Goal: Task Accomplishment & Management: Complete application form

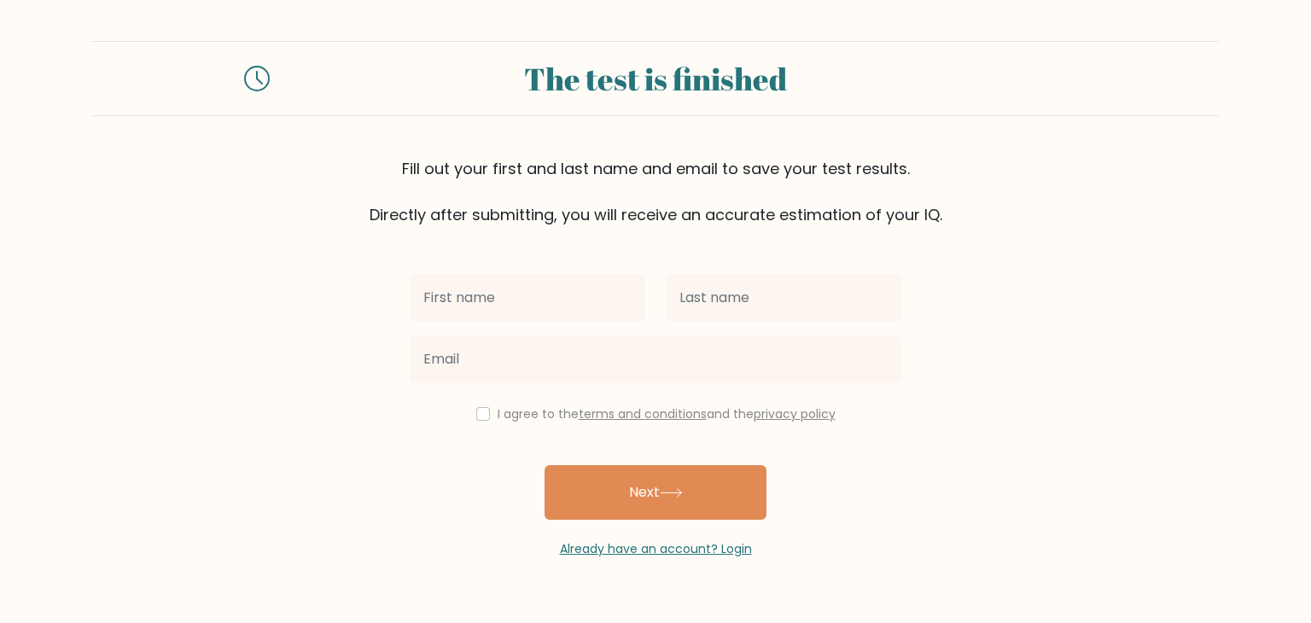
click at [536, 305] on input "text" at bounding box center [528, 298] width 236 height 48
type input "kyle"
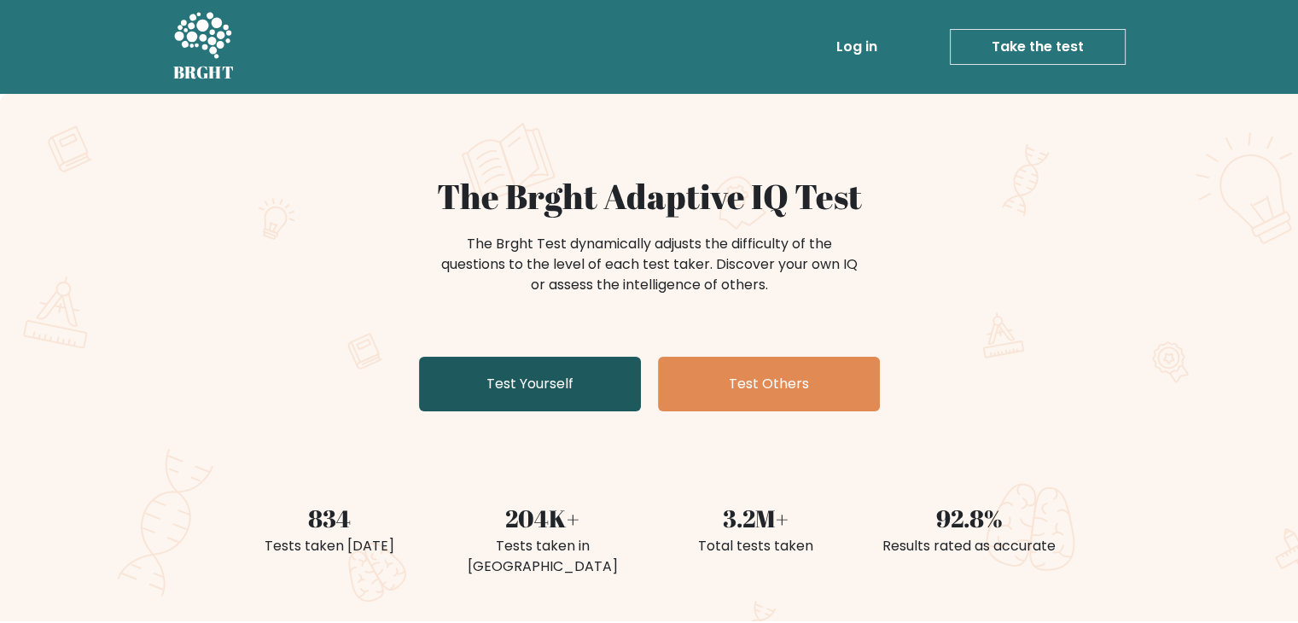
click at [529, 388] on link "Test Yourself" at bounding box center [530, 384] width 222 height 55
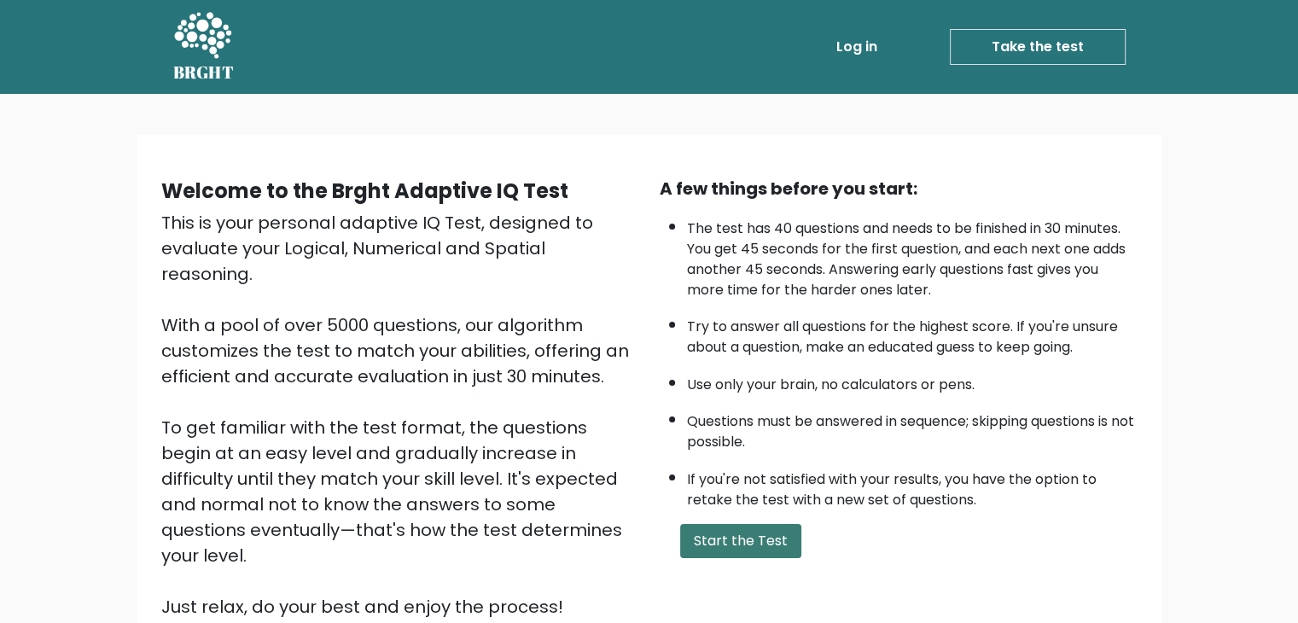
click at [708, 540] on button "Start the Test" at bounding box center [740, 541] width 121 height 34
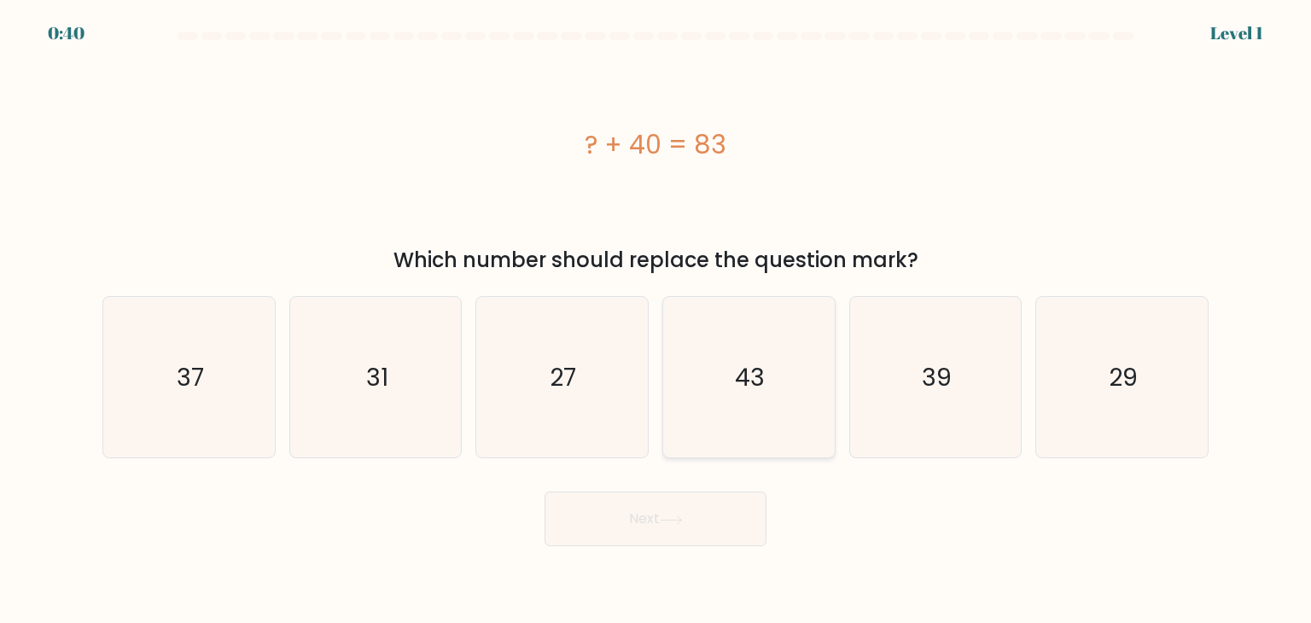
click at [758, 393] on text "43" at bounding box center [751, 377] width 30 height 34
click at [656, 320] on input "d. 43" at bounding box center [655, 315] width 1 height 9
radio input "true"
click at [666, 506] on button "Next" at bounding box center [655, 519] width 222 height 55
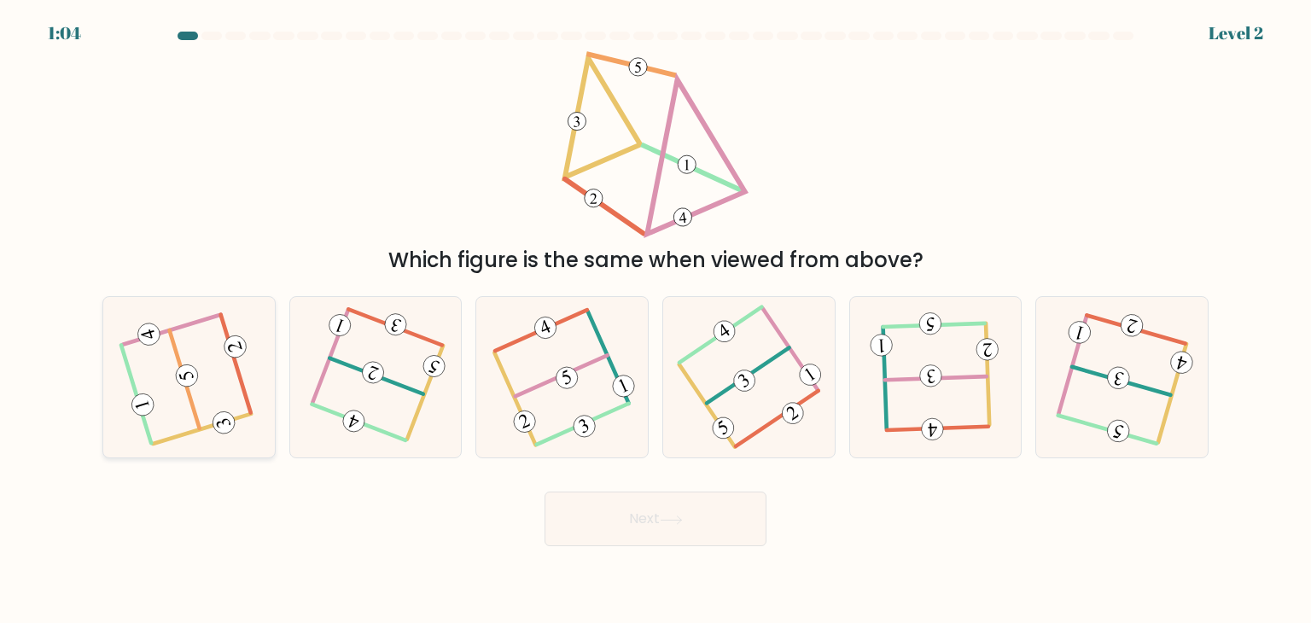
click at [236, 398] on icon at bounding box center [189, 377] width 129 height 129
click at [655, 320] on input "a." at bounding box center [655, 315] width 1 height 9
radio input "true"
click at [604, 509] on button "Next" at bounding box center [655, 519] width 222 height 55
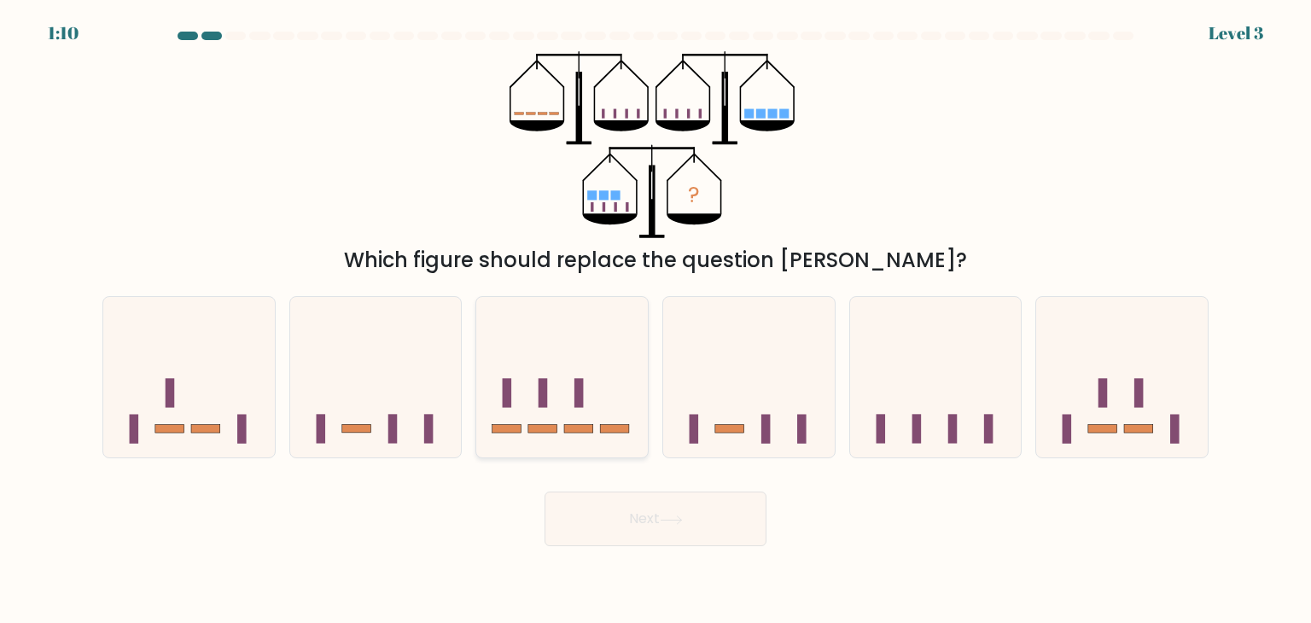
click at [570, 400] on icon at bounding box center [562, 377] width 172 height 142
click at [655, 320] on input "c." at bounding box center [655, 315] width 1 height 9
radio input "true"
click at [648, 518] on button "Next" at bounding box center [655, 519] width 222 height 55
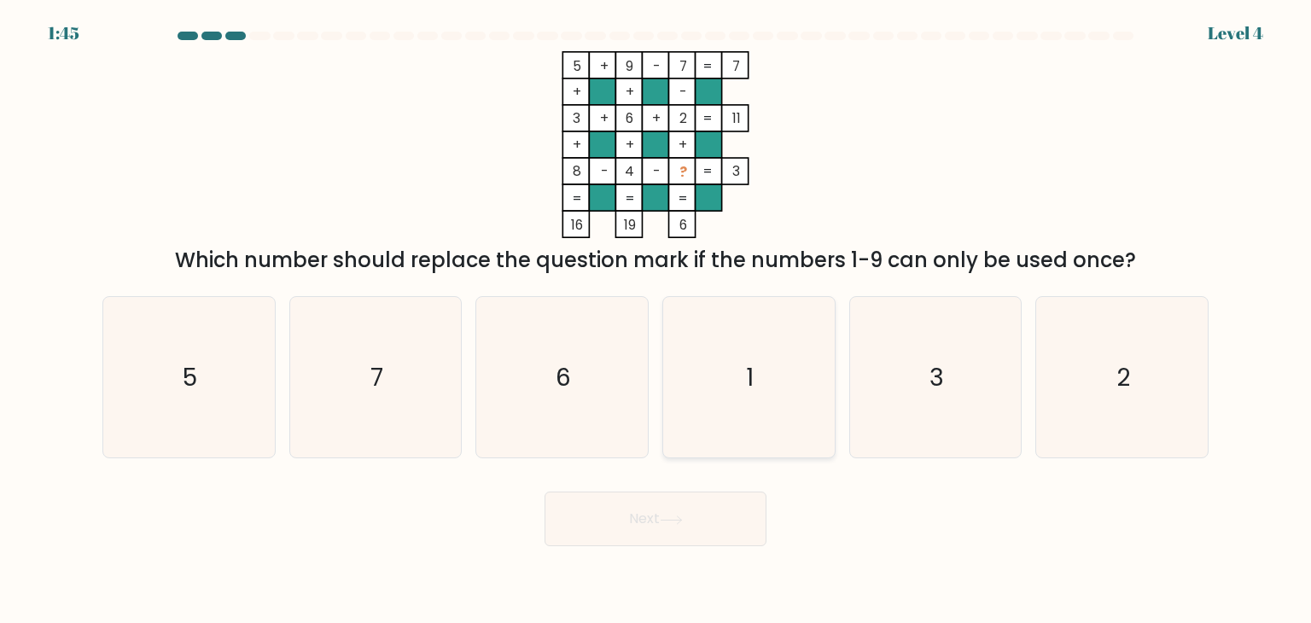
click at [728, 382] on icon "1" at bounding box center [748, 377] width 160 height 160
click at [656, 320] on input "d. 1" at bounding box center [655, 315] width 1 height 9
radio input "true"
click at [669, 527] on button "Next" at bounding box center [655, 519] width 222 height 55
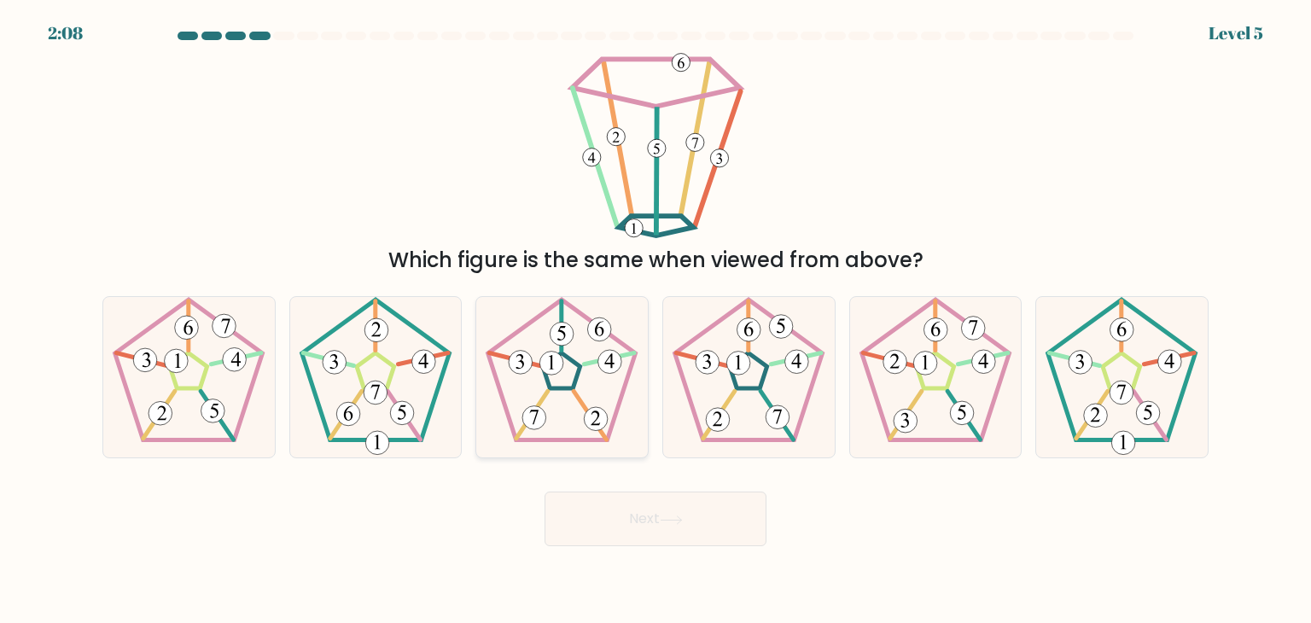
click at [566, 385] on icon at bounding box center [561, 377] width 160 height 160
click at [655, 320] on input "c." at bounding box center [655, 315] width 1 height 9
radio input "true"
click at [654, 530] on button "Next" at bounding box center [655, 519] width 222 height 55
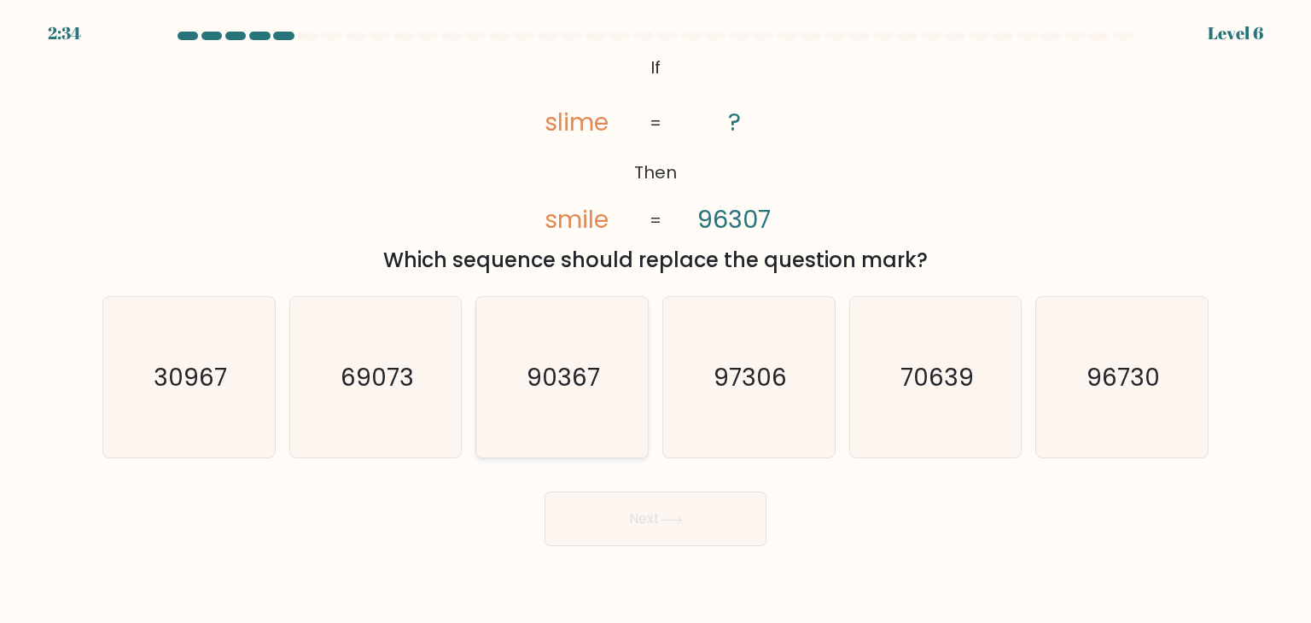
click at [515, 348] on icon "90367" at bounding box center [561, 377] width 160 height 160
click at [655, 320] on input "c. 90367" at bounding box center [655, 315] width 1 height 9
radio input "true"
click at [690, 513] on button "Next" at bounding box center [655, 519] width 222 height 55
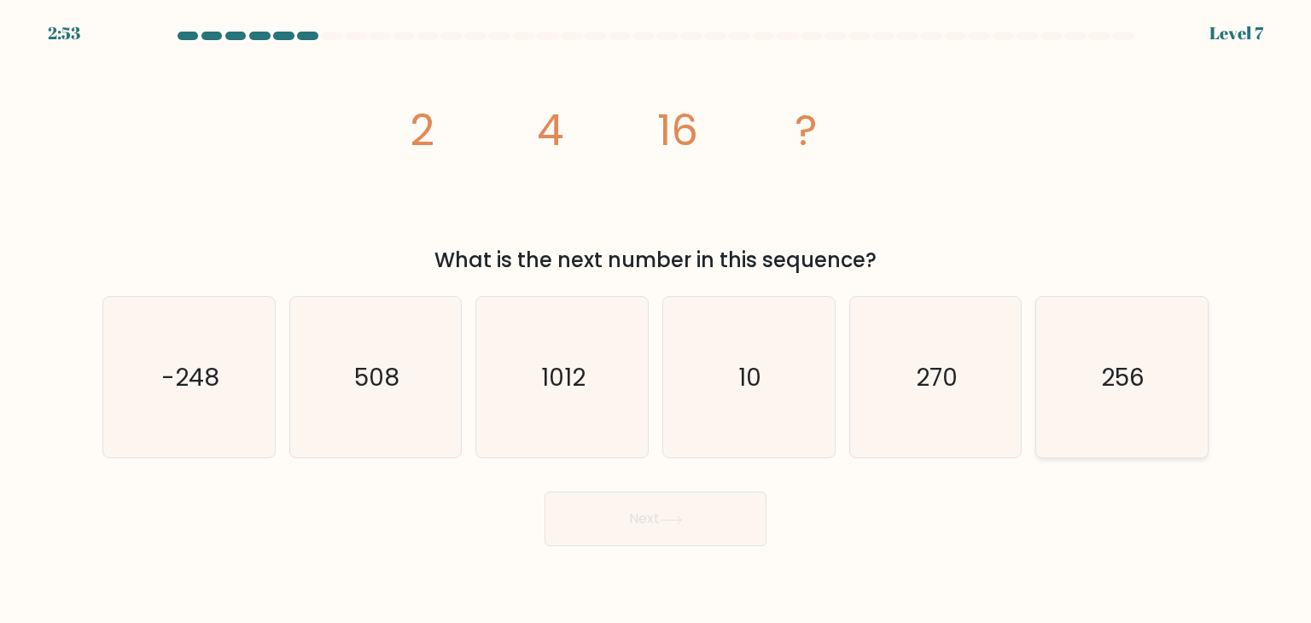
click at [1067, 398] on icon "256" at bounding box center [1121, 377] width 160 height 160
click at [656, 320] on input "f. 256" at bounding box center [655, 315] width 1 height 9
radio input "true"
click at [703, 527] on button "Next" at bounding box center [655, 519] width 222 height 55
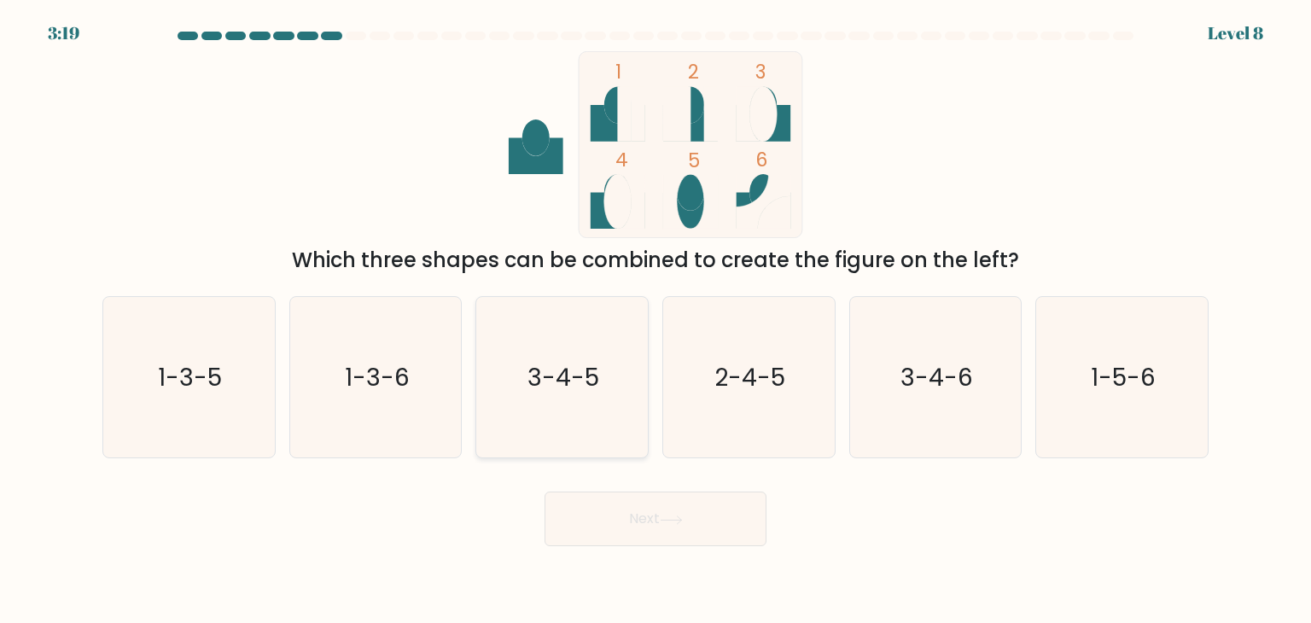
click at [587, 433] on icon "3-4-5" at bounding box center [561, 377] width 160 height 160
click at [655, 320] on input "c. 3-4-5" at bounding box center [655, 315] width 1 height 9
radio input "true"
click at [638, 537] on button "Next" at bounding box center [655, 519] width 222 height 55
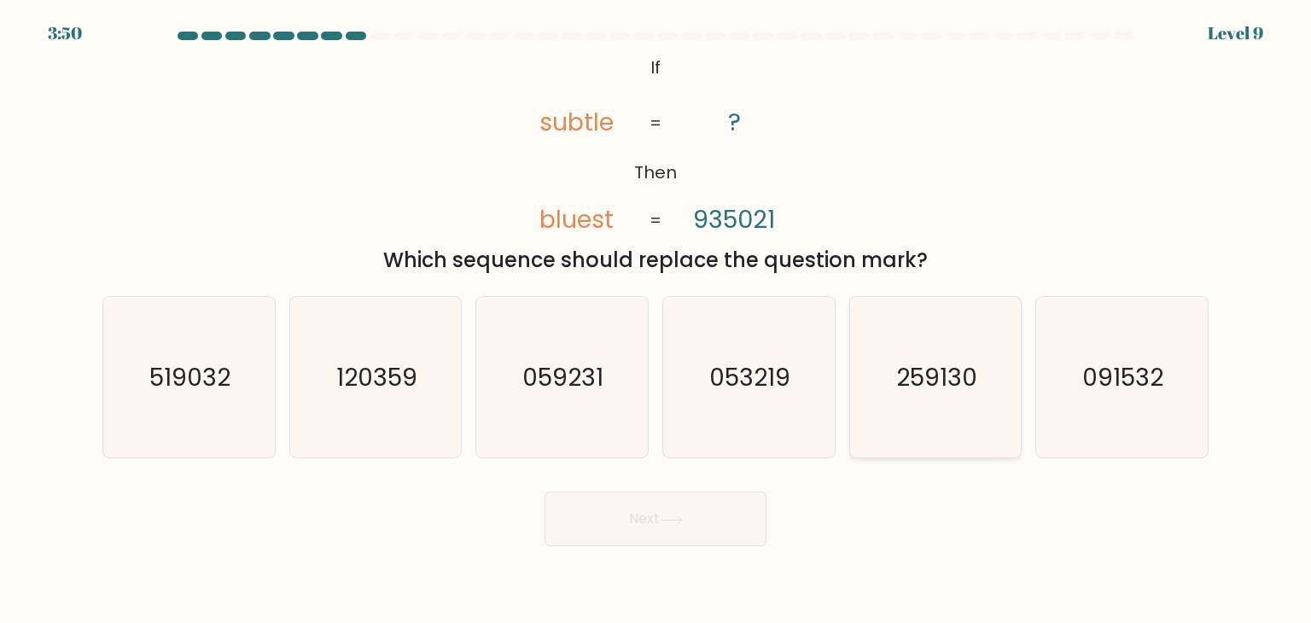
click at [1004, 381] on icon "259130" at bounding box center [935, 377] width 160 height 160
click at [656, 320] on input "e. 259130" at bounding box center [655, 315] width 1 height 9
radio input "true"
click at [640, 509] on button "Next" at bounding box center [655, 519] width 222 height 55
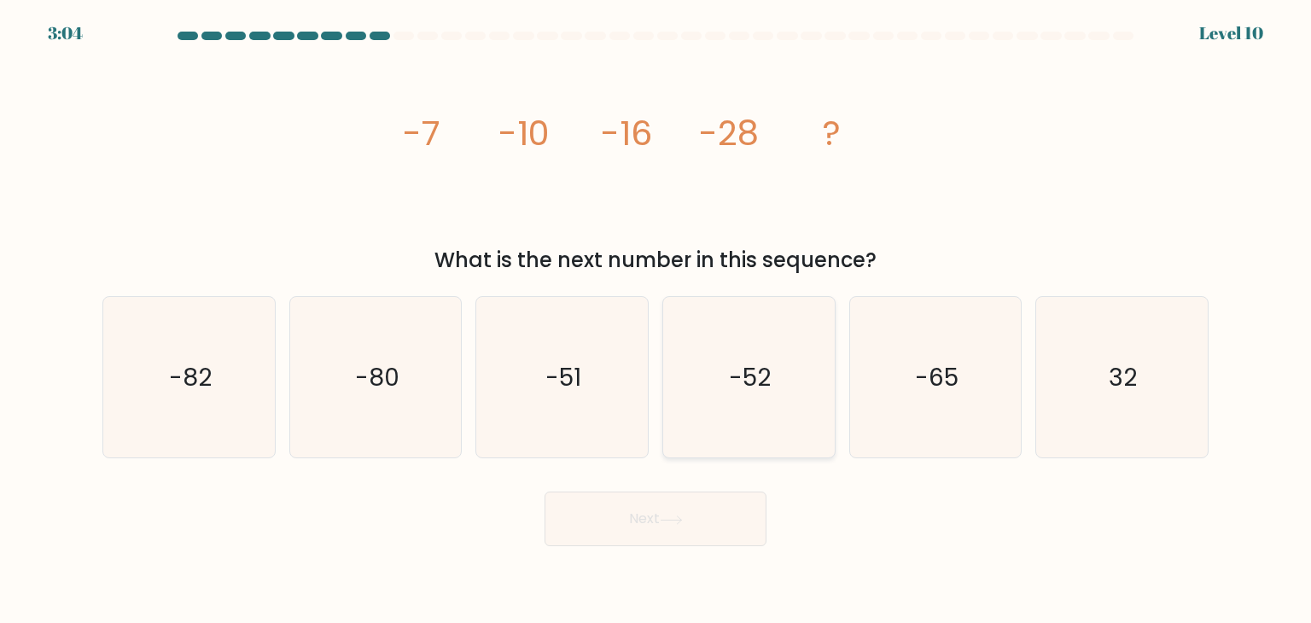
click at [732, 417] on icon "-52" at bounding box center [748, 377] width 160 height 160
click at [656, 320] on input "d. -52" at bounding box center [655, 315] width 1 height 9
radio input "true"
click at [691, 520] on button "Next" at bounding box center [655, 519] width 222 height 55
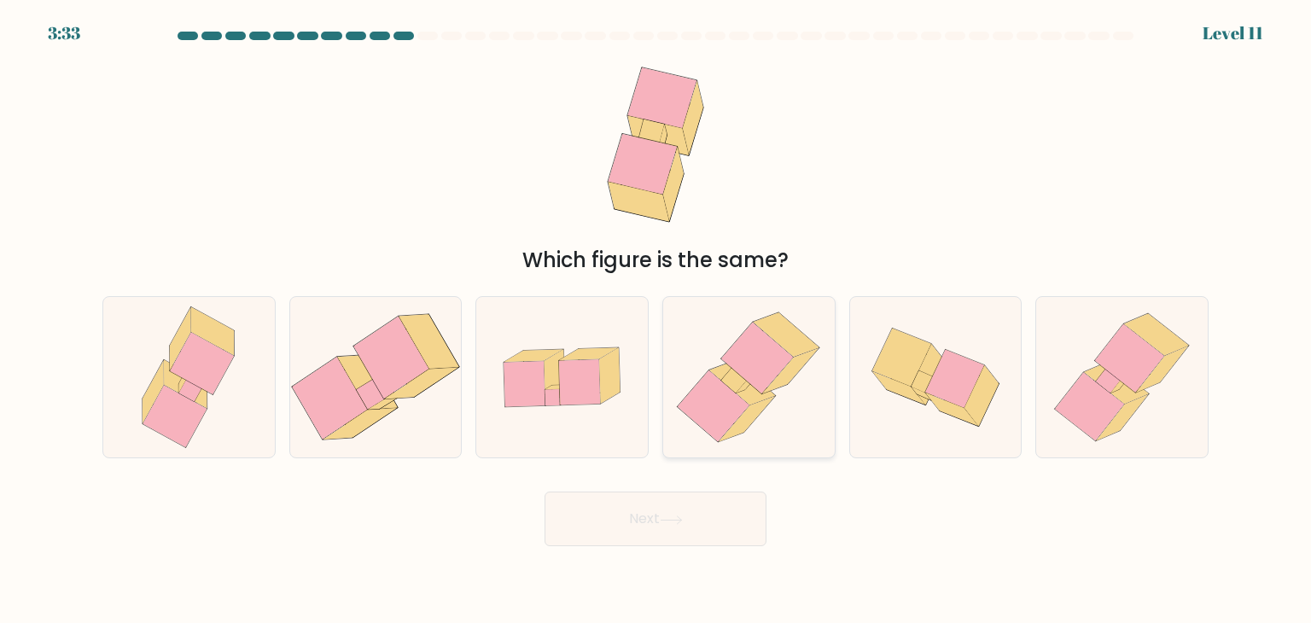
click at [731, 399] on icon at bounding box center [714, 406] width 72 height 72
click at [656, 320] on input "d." at bounding box center [655, 315] width 1 height 9
radio input "true"
click at [696, 532] on button "Next" at bounding box center [655, 519] width 222 height 55
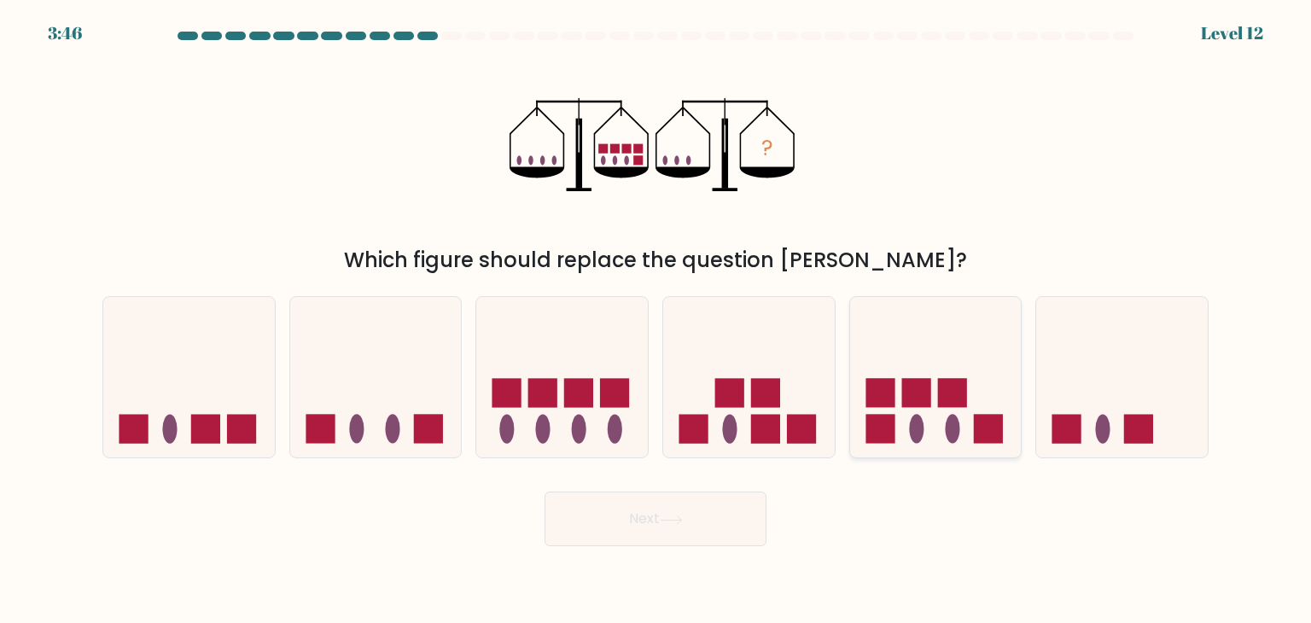
click at [946, 382] on rect at bounding box center [952, 393] width 29 height 29
click at [656, 320] on input "e." at bounding box center [655, 315] width 1 height 9
radio input "true"
click at [636, 543] on button "Next" at bounding box center [655, 519] width 222 height 55
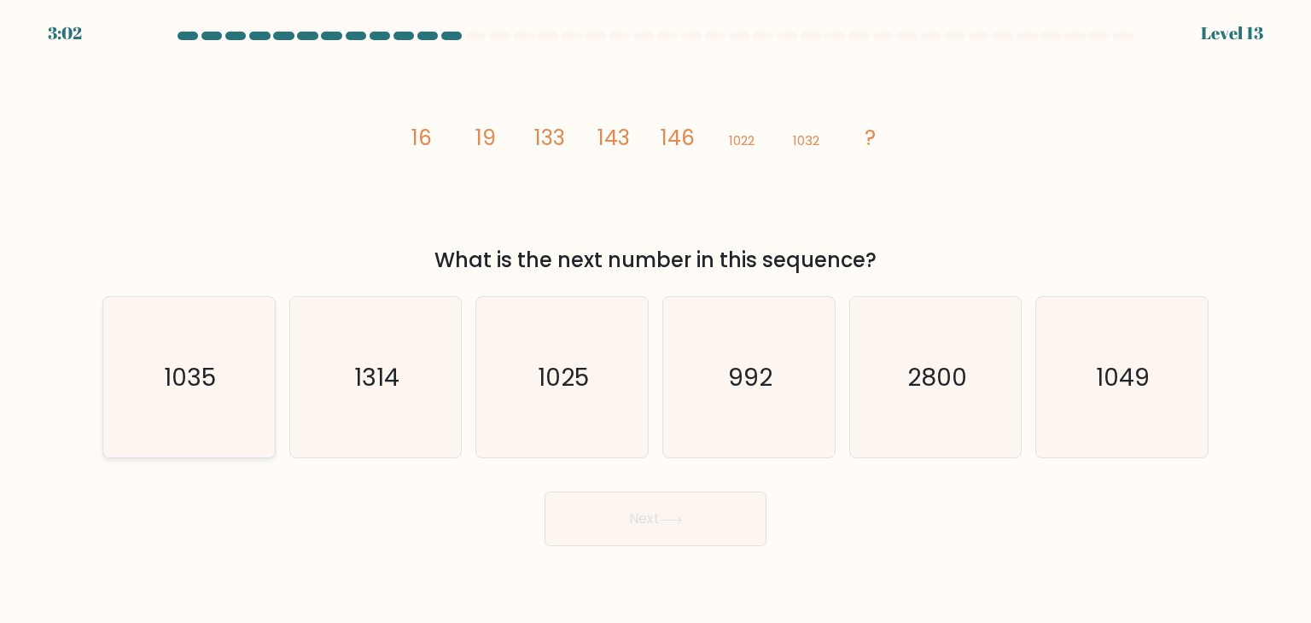
click at [143, 305] on icon "1035" at bounding box center [188, 377] width 160 height 160
click at [655, 311] on input "a. 1035" at bounding box center [655, 315] width 1 height 9
radio input "true"
click at [700, 509] on button "Next" at bounding box center [655, 519] width 222 height 55
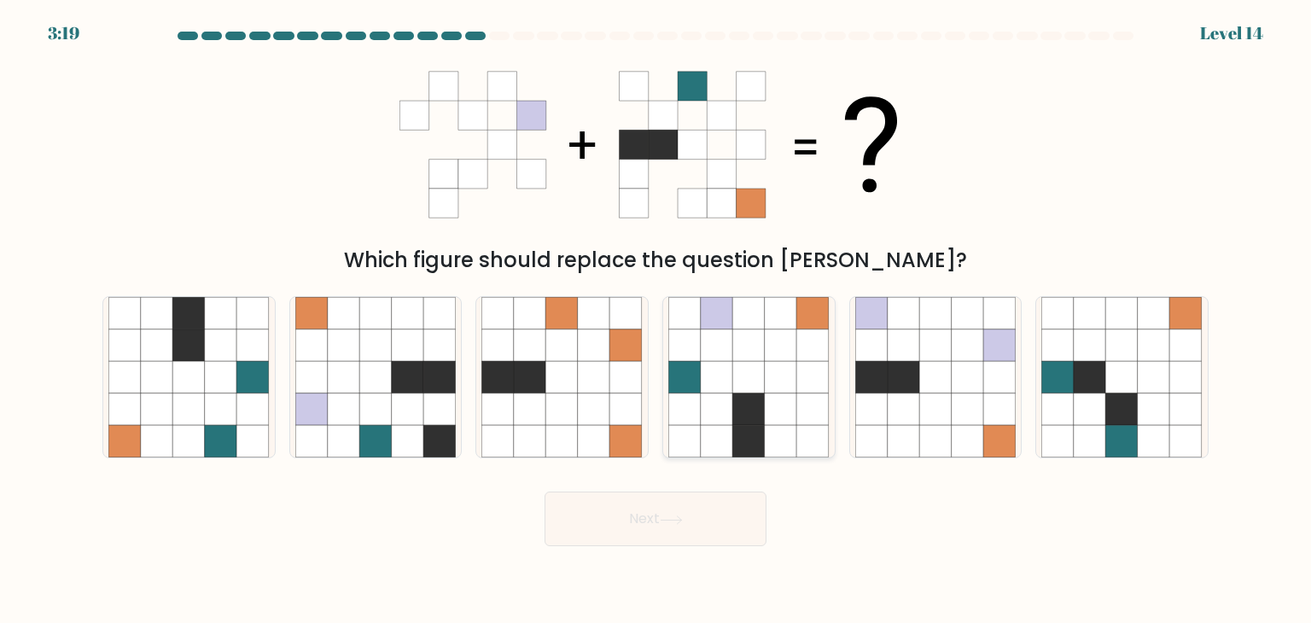
click at [721, 438] on icon at bounding box center [717, 442] width 32 height 32
click at [656, 320] on input "d." at bounding box center [655, 315] width 1 height 9
radio input "true"
click at [665, 540] on button "Next" at bounding box center [655, 519] width 222 height 55
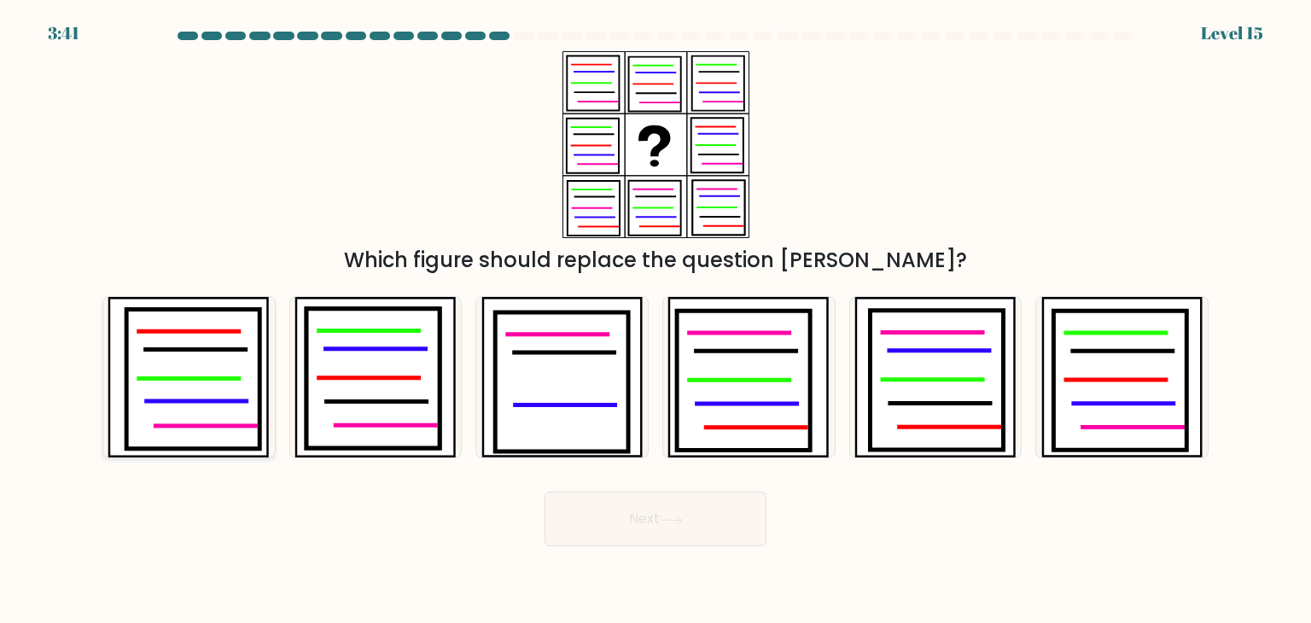
click at [222, 369] on icon at bounding box center [193, 380] width 133 height 140
click at [655, 320] on input "a." at bounding box center [655, 315] width 1 height 9
radio input "true"
click at [649, 530] on button "Next" at bounding box center [655, 519] width 222 height 55
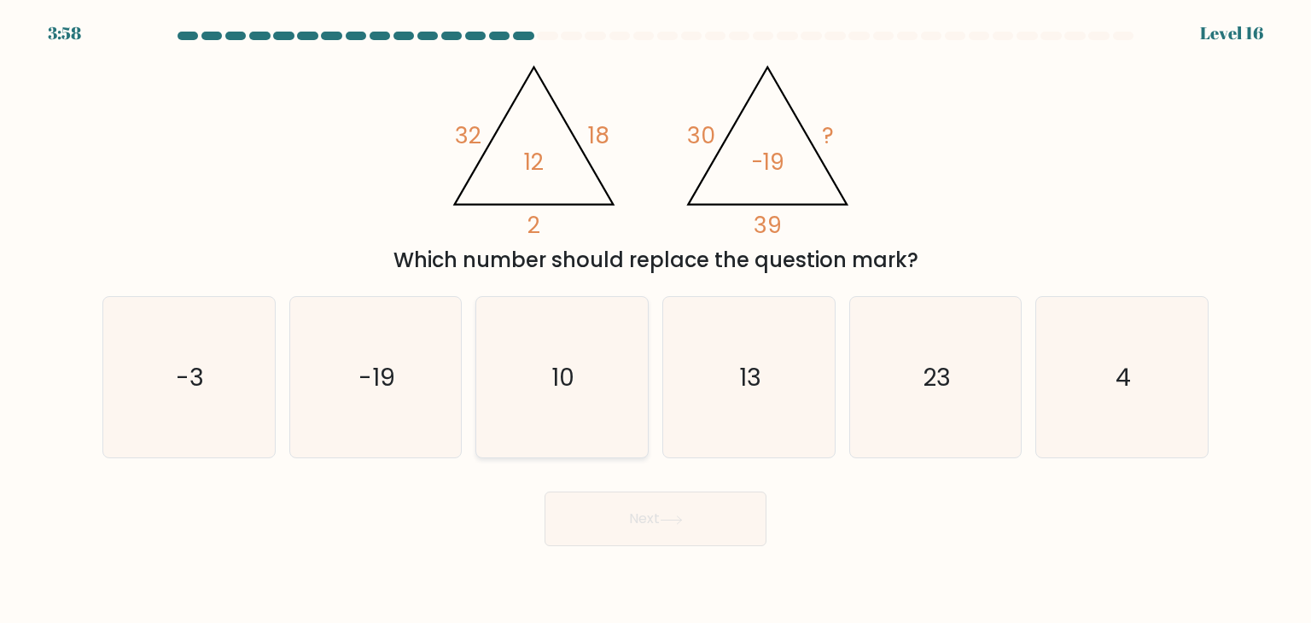
click at [547, 370] on icon "10" at bounding box center [561, 377] width 160 height 160
click at [655, 320] on input "c. 10" at bounding box center [655, 315] width 1 height 9
radio input "true"
click at [644, 516] on button "Next" at bounding box center [655, 519] width 222 height 55
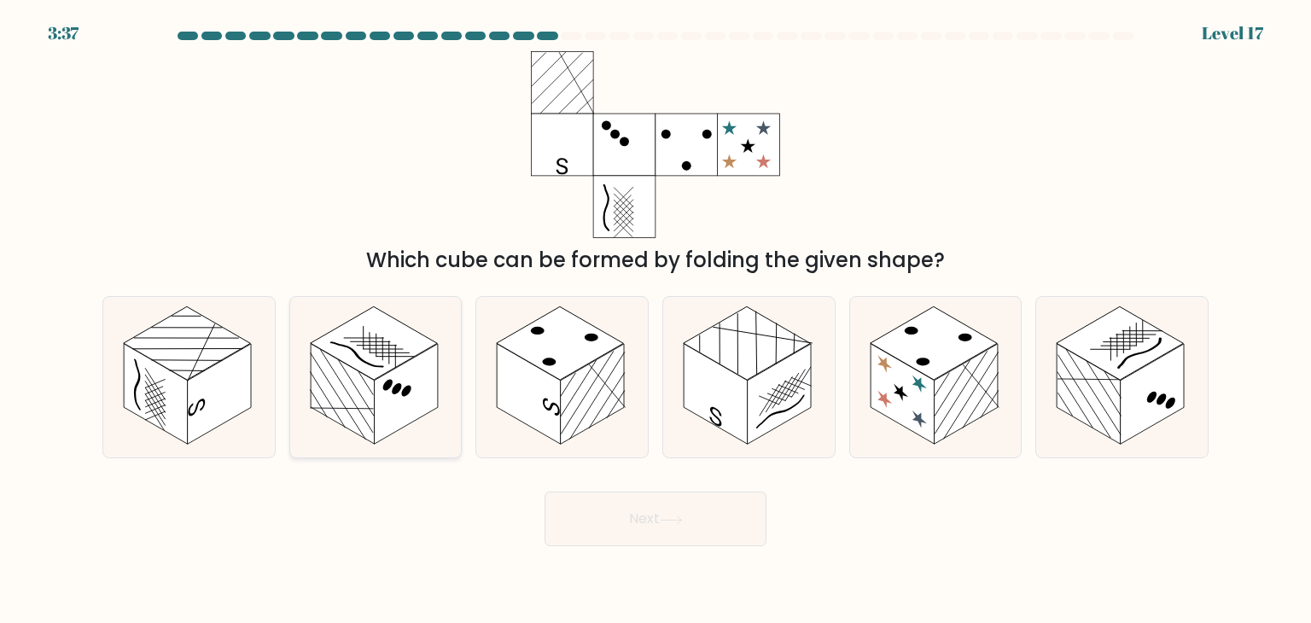
click at [356, 404] on rect at bounding box center [343, 394] width 64 height 101
click at [655, 320] on input "b." at bounding box center [655, 315] width 1 height 9
radio input "true"
click at [655, 519] on button "Next" at bounding box center [655, 519] width 222 height 55
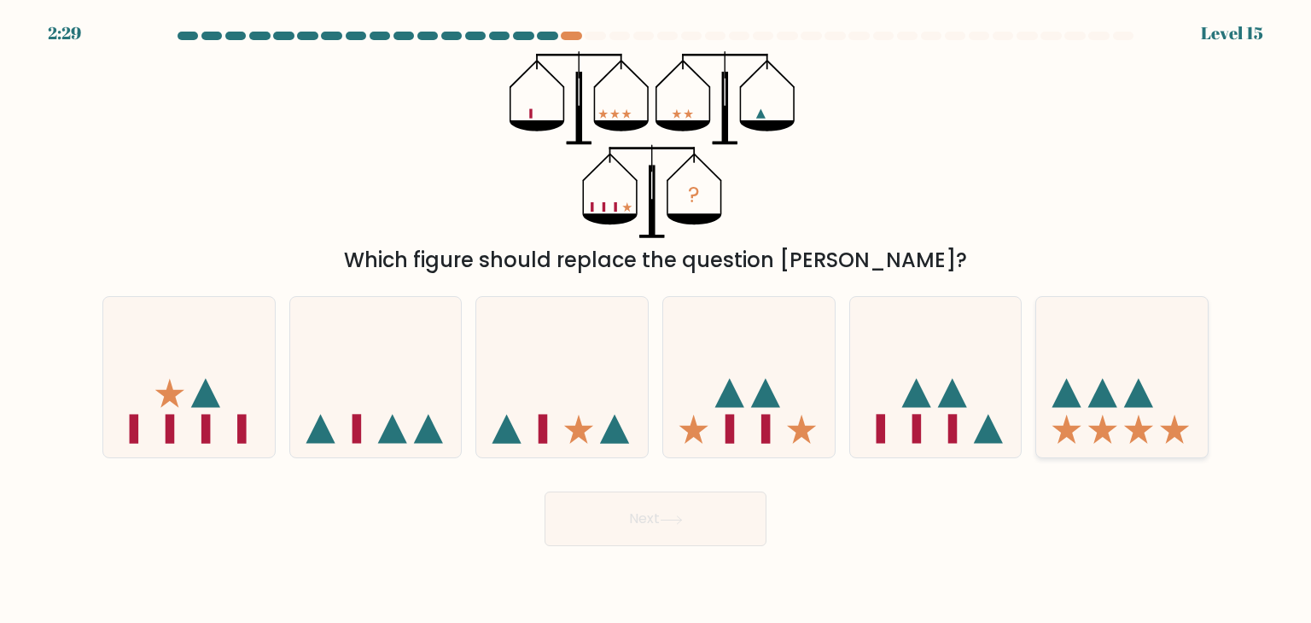
click at [1144, 394] on icon at bounding box center [1138, 393] width 29 height 29
click at [656, 320] on input "f." at bounding box center [655, 315] width 1 height 9
radio input "true"
click at [599, 511] on button "Next" at bounding box center [655, 519] width 222 height 55
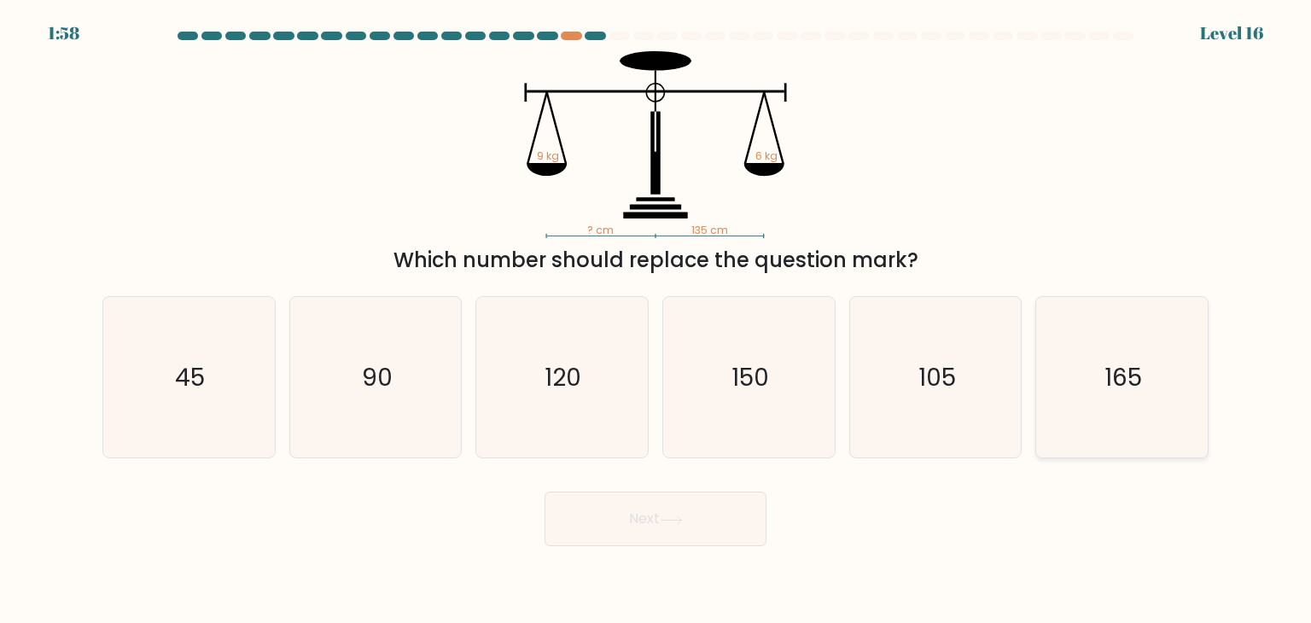
click at [1096, 377] on icon "165" at bounding box center [1121, 377] width 160 height 160
click at [656, 320] on input "f. 165" at bounding box center [655, 315] width 1 height 9
radio input "true"
click at [694, 527] on button "Next" at bounding box center [655, 519] width 222 height 55
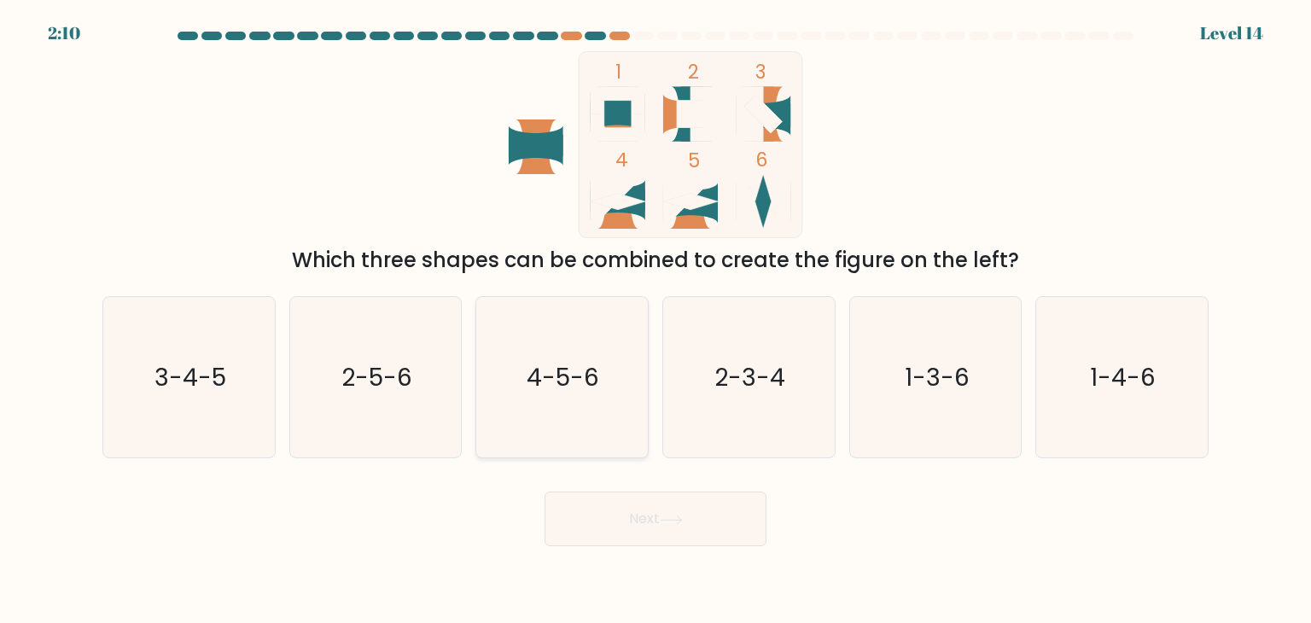
click at [577, 375] on text "4-5-6" at bounding box center [563, 377] width 73 height 34
click at [655, 320] on input "c. 4-5-6" at bounding box center [655, 315] width 1 height 9
radio input "true"
click at [643, 525] on button "Next" at bounding box center [655, 519] width 222 height 55
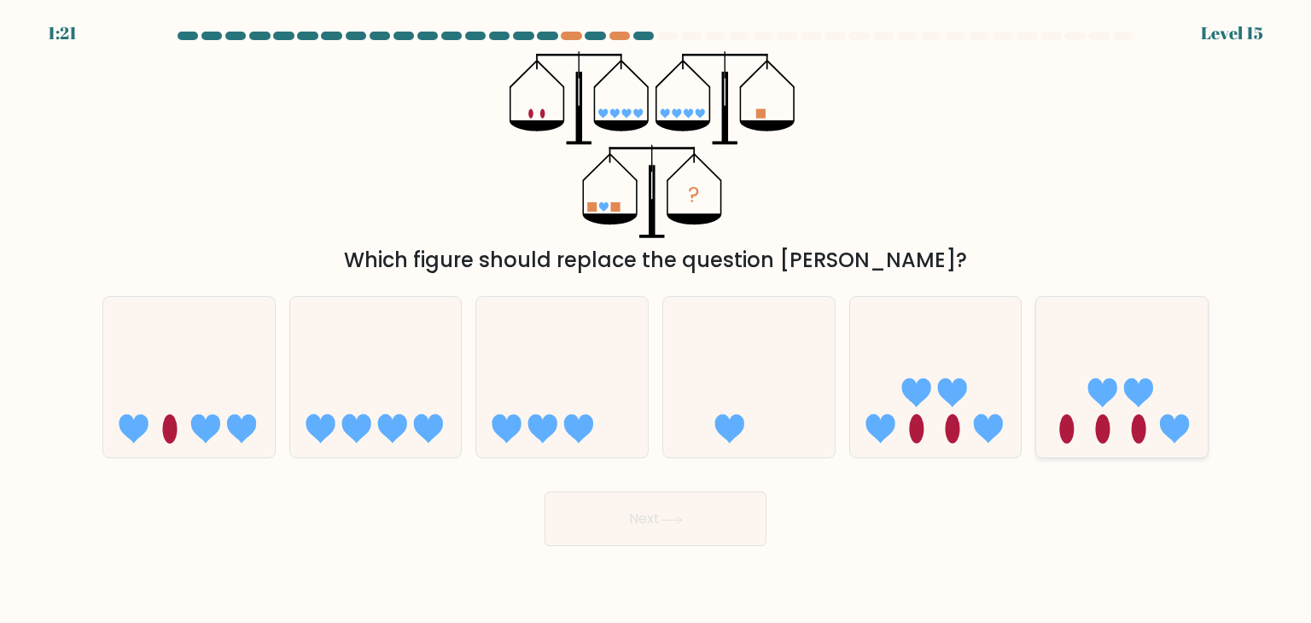
click at [1123, 376] on icon at bounding box center [1122, 377] width 172 height 142
click at [656, 320] on input "f." at bounding box center [655, 315] width 1 height 9
radio input "true"
click at [672, 527] on button "Next" at bounding box center [655, 519] width 222 height 55
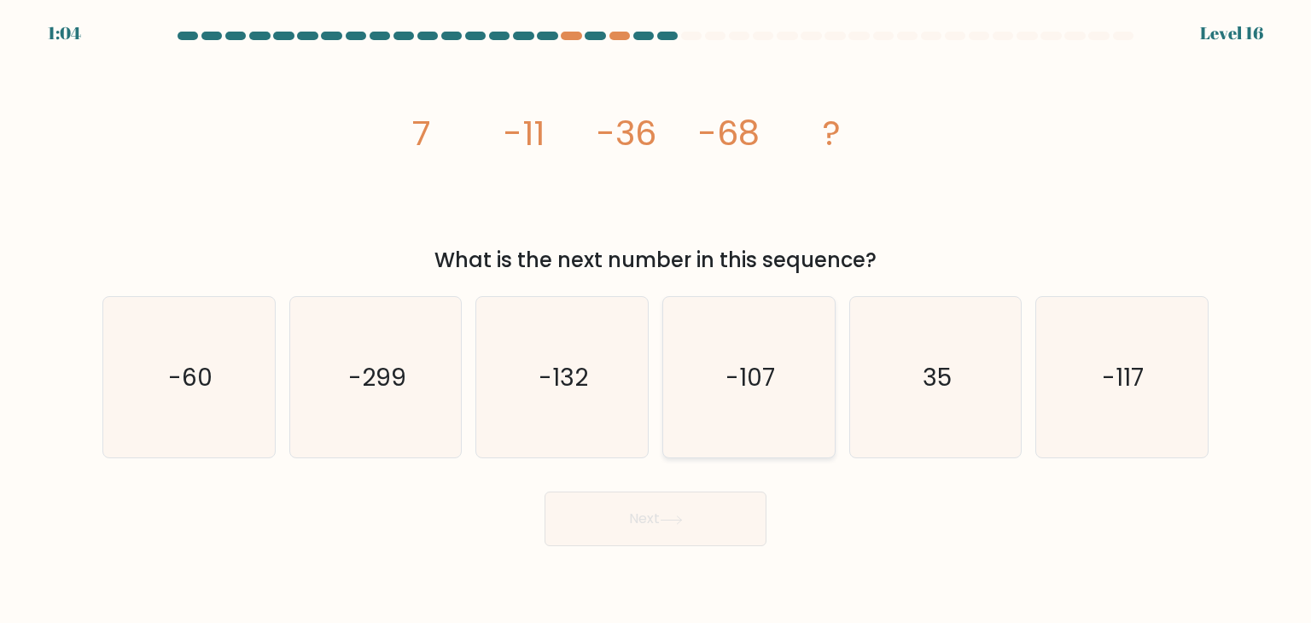
click at [787, 348] on icon "-107" at bounding box center [748, 377] width 160 height 160
click at [656, 320] on input "d. -107" at bounding box center [655, 315] width 1 height 9
radio input "true"
click at [625, 515] on button "Next" at bounding box center [655, 519] width 222 height 55
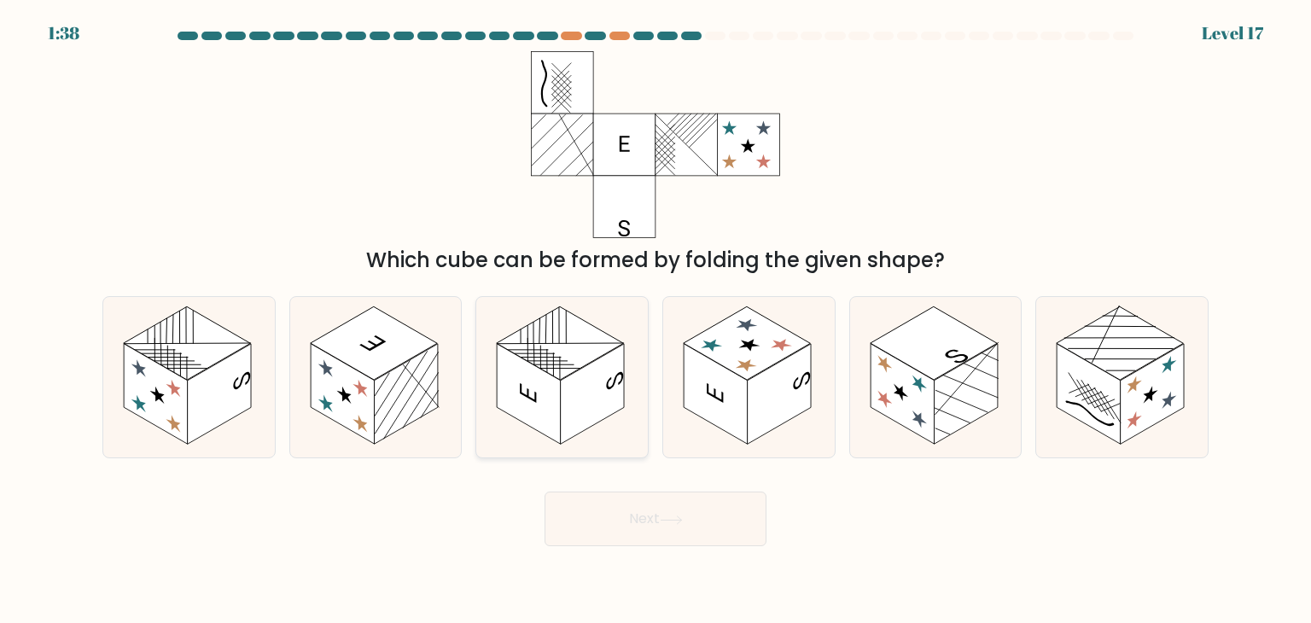
click at [592, 393] on rect at bounding box center [593, 394] width 64 height 101
click at [655, 320] on input "c." at bounding box center [655, 315] width 1 height 9
radio input "true"
click at [614, 519] on button "Next" at bounding box center [655, 519] width 222 height 55
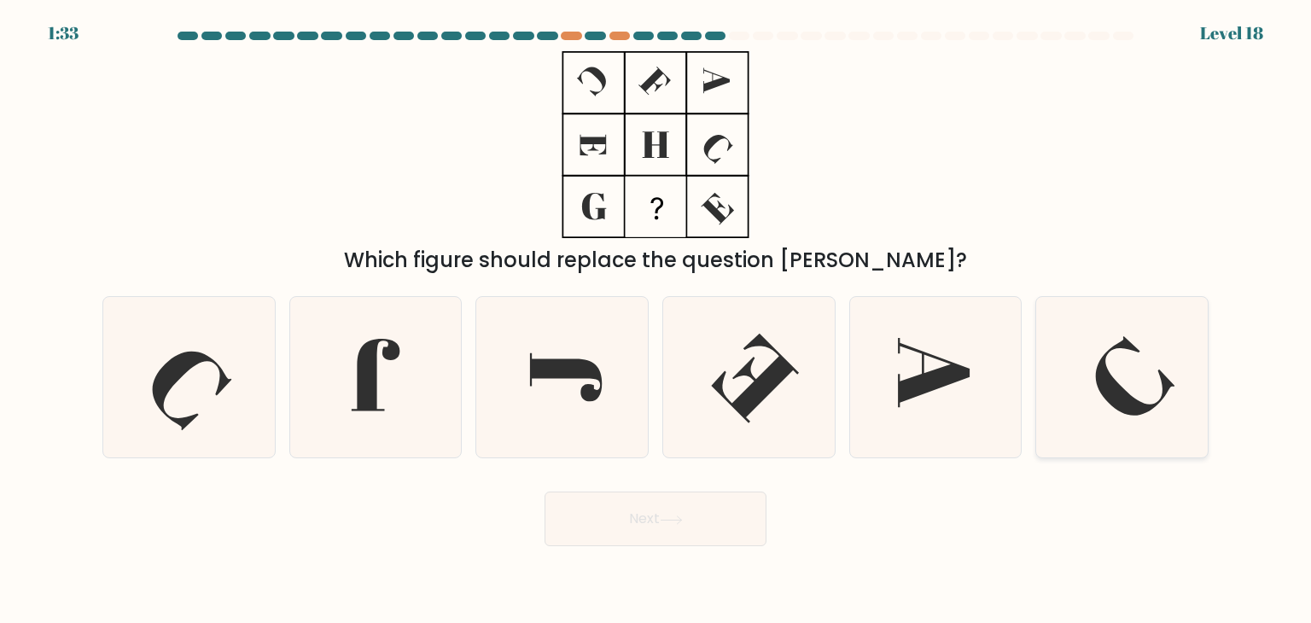
click at [1121, 393] on icon at bounding box center [1135, 375] width 79 height 79
click at [656, 320] on input "f." at bounding box center [655, 315] width 1 height 9
radio input "true"
click at [666, 533] on button "Next" at bounding box center [655, 519] width 222 height 55
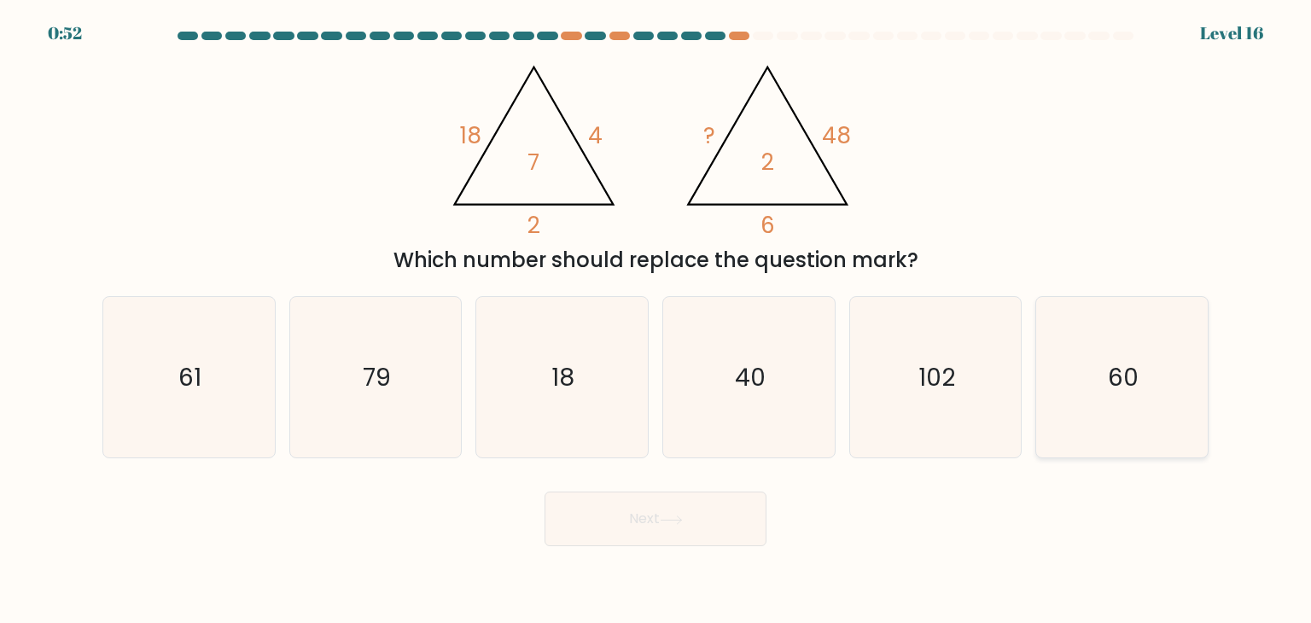
click at [1185, 363] on icon "60" at bounding box center [1121, 377] width 160 height 160
click at [656, 320] on input "f. 60" at bounding box center [655, 315] width 1 height 9
radio input "true"
click at [663, 533] on button "Next" at bounding box center [655, 519] width 222 height 55
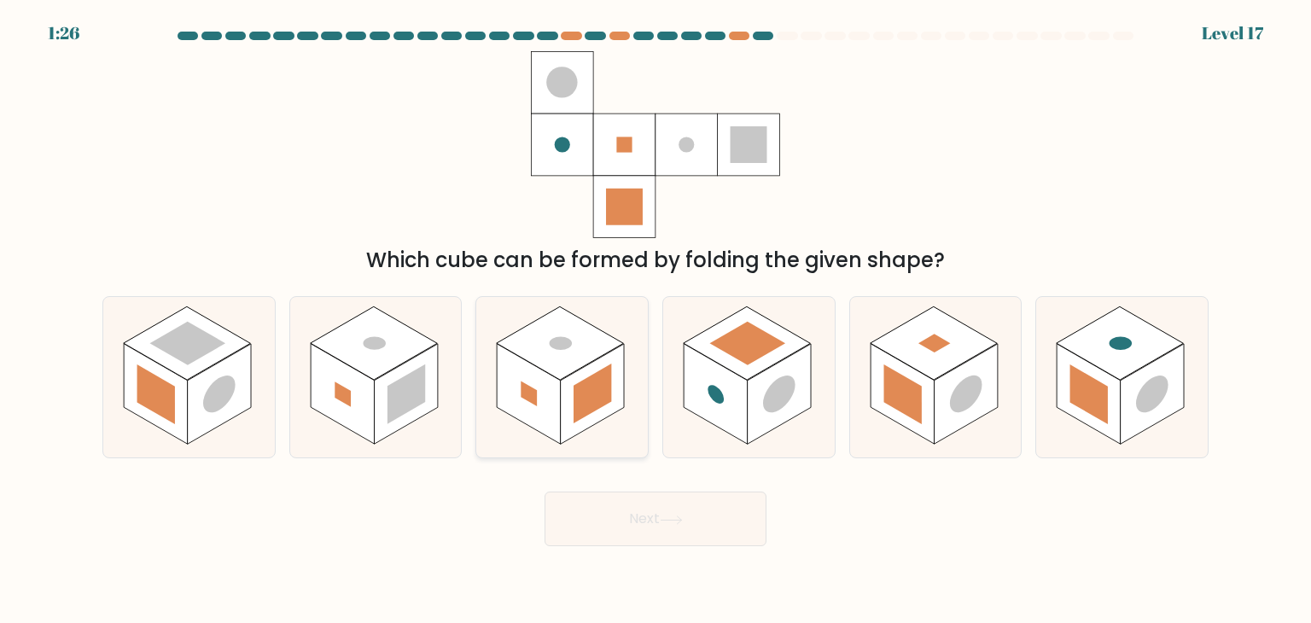
click at [580, 357] on rect at bounding box center [560, 342] width 127 height 73
click at [655, 320] on input "c." at bounding box center [655, 315] width 1 height 9
radio input "true"
click at [643, 530] on button "Next" at bounding box center [655, 519] width 222 height 55
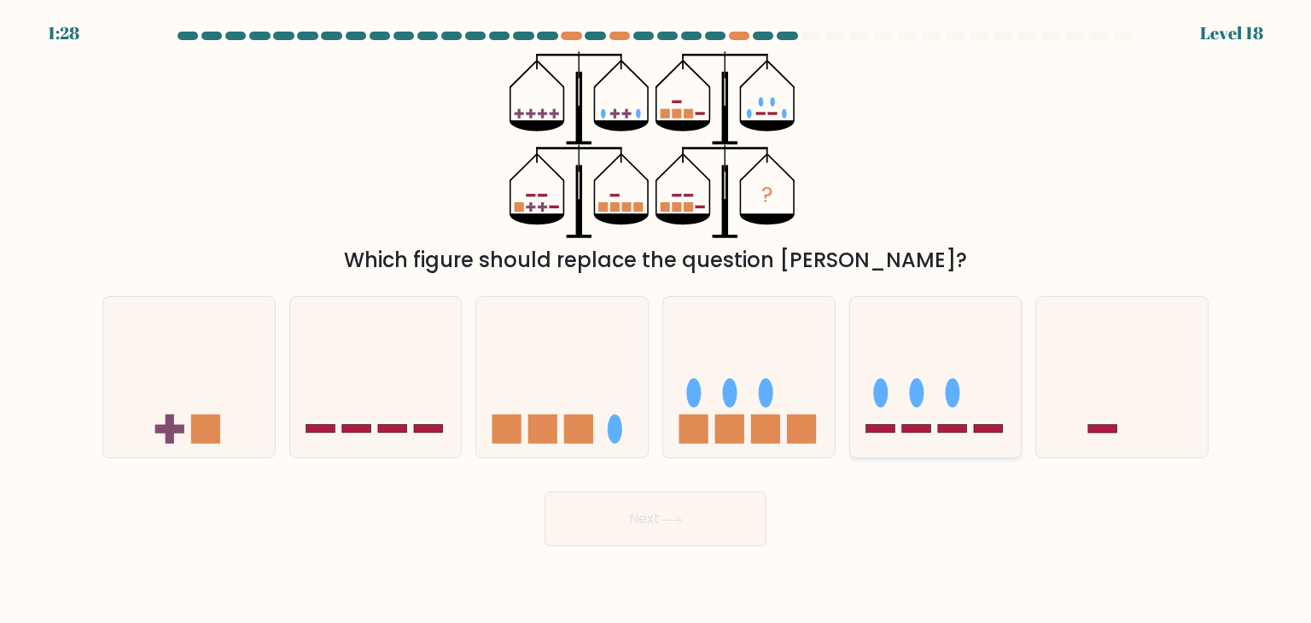
click at [932, 367] on icon at bounding box center [936, 377] width 172 height 142
click at [656, 320] on input "e." at bounding box center [655, 315] width 1 height 9
radio input "true"
click at [699, 511] on button "Next" at bounding box center [655, 519] width 222 height 55
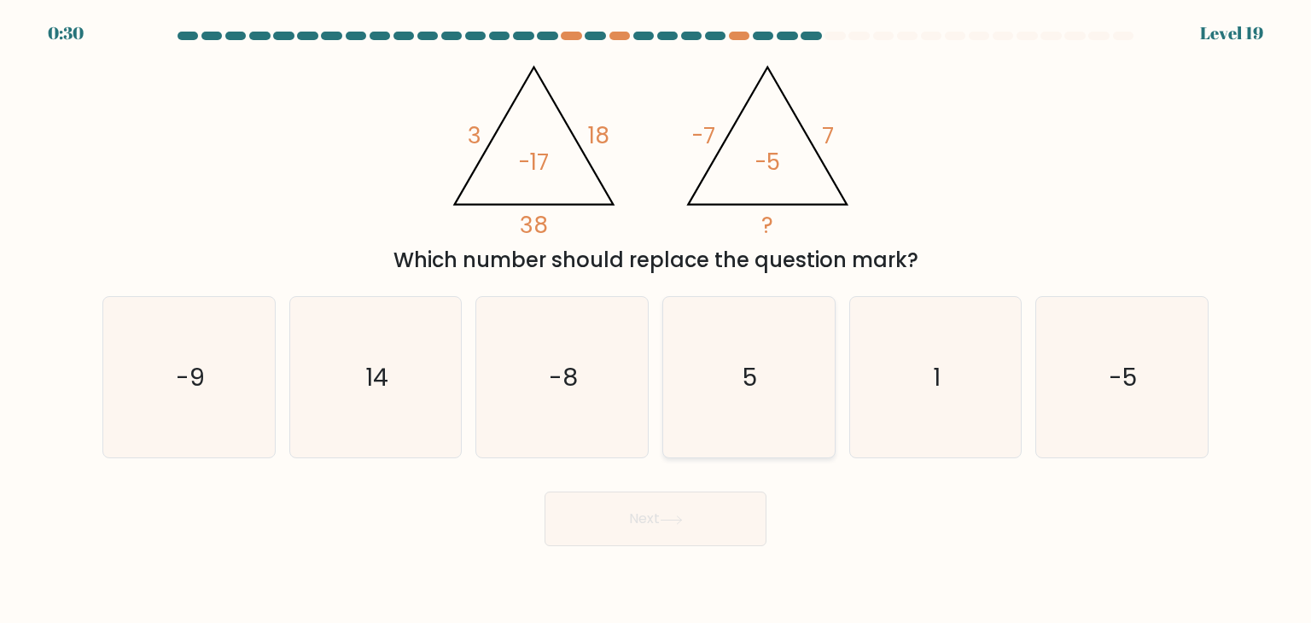
click at [694, 418] on icon "5" at bounding box center [748, 377] width 160 height 160
click at [656, 320] on input "d. 5" at bounding box center [655, 315] width 1 height 9
radio input "true"
click at [662, 513] on button "Next" at bounding box center [655, 519] width 222 height 55
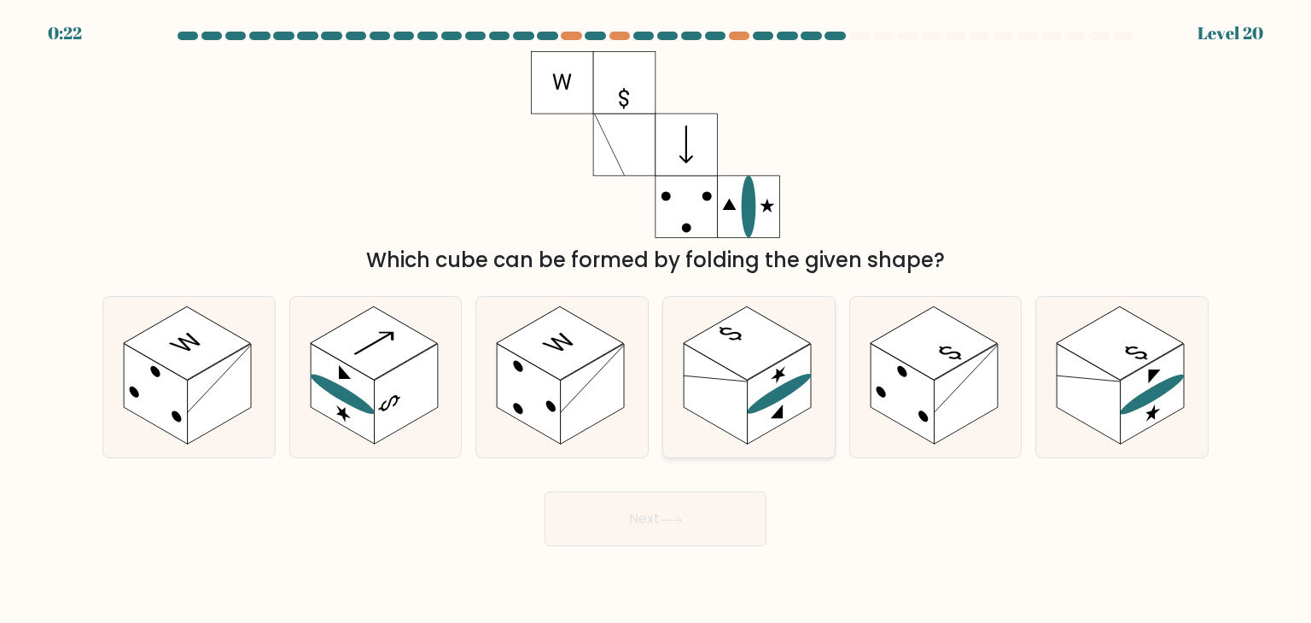
click at [747, 404] on rect at bounding box center [716, 394] width 64 height 101
click at [656, 320] on input "d." at bounding box center [655, 315] width 1 height 9
radio input "true"
click at [643, 544] on button "Next" at bounding box center [655, 519] width 222 height 55
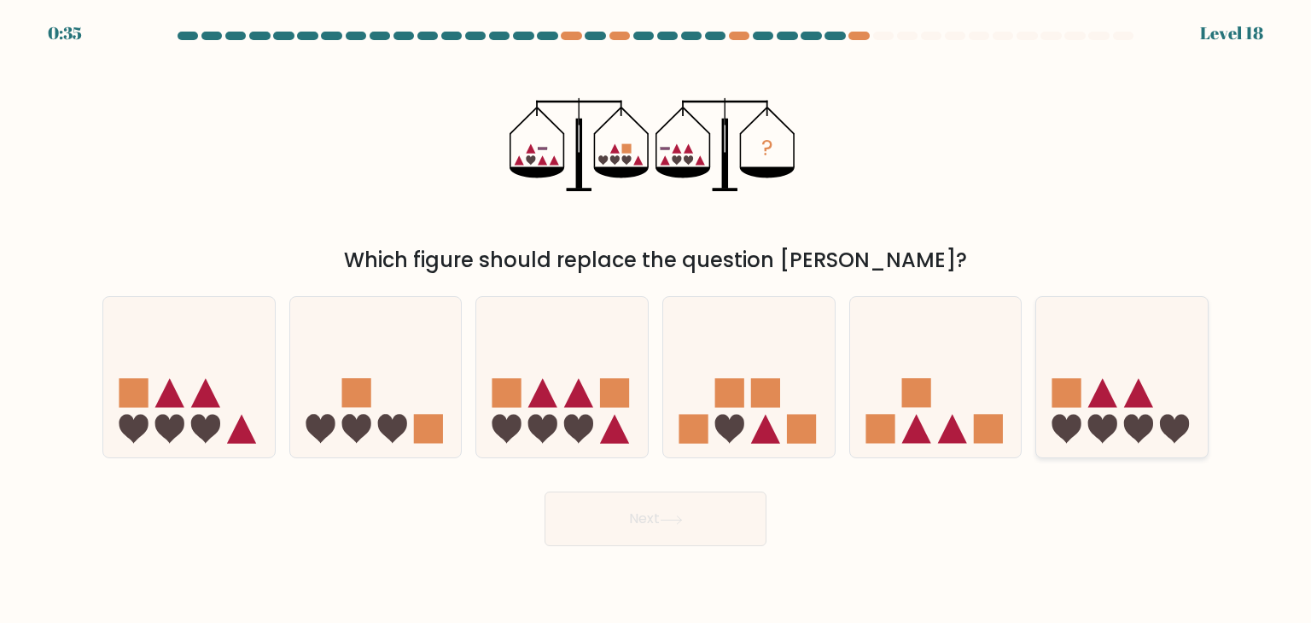
click at [1117, 378] on icon at bounding box center [1122, 377] width 172 height 142
click at [656, 320] on input "f." at bounding box center [655, 315] width 1 height 9
radio input "true"
click at [700, 516] on button "Next" at bounding box center [655, 519] width 222 height 55
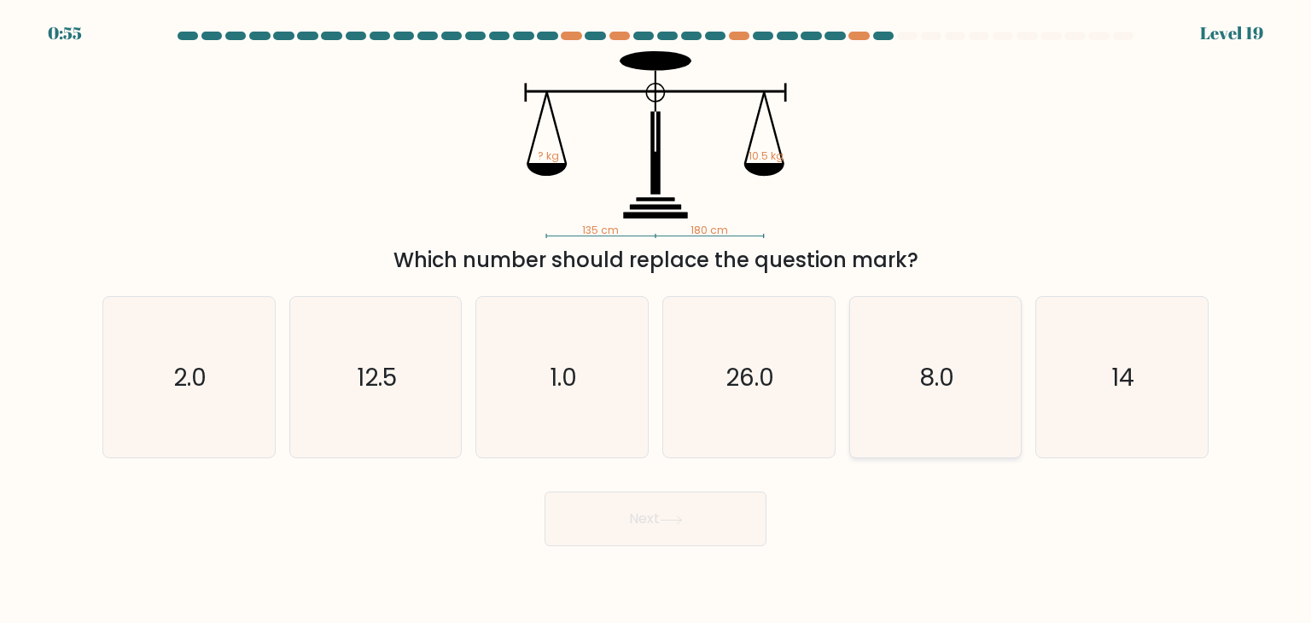
click at [916, 370] on icon "8.0" at bounding box center [935, 377] width 160 height 160
click at [656, 320] on input "e. 8.0" at bounding box center [655, 315] width 1 height 9
radio input "true"
click at [672, 530] on button "Next" at bounding box center [655, 519] width 222 height 55
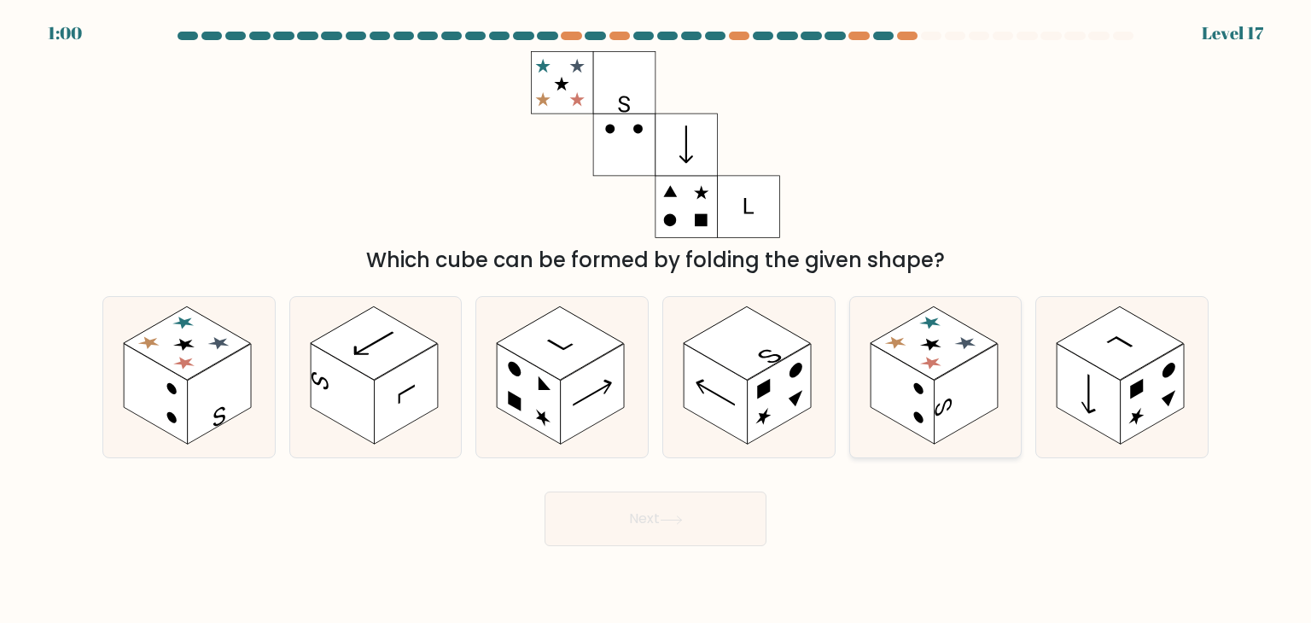
click at [957, 422] on rect at bounding box center [966, 394] width 64 height 101
click at [656, 320] on input "e." at bounding box center [655, 315] width 1 height 9
radio input "true"
click at [645, 529] on button "Next" at bounding box center [655, 519] width 222 height 55
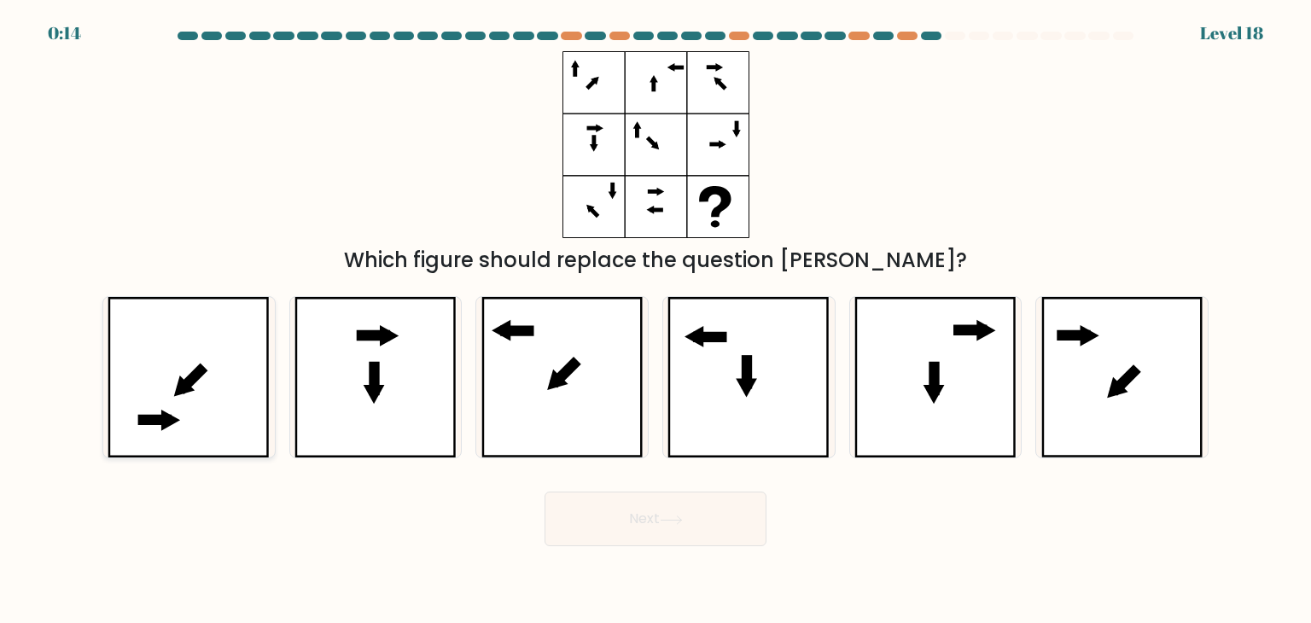
click at [225, 410] on icon at bounding box center [189, 377] width 162 height 160
click at [655, 320] on input "a." at bounding box center [655, 315] width 1 height 9
radio input "true"
click at [684, 509] on button "Next" at bounding box center [655, 519] width 222 height 55
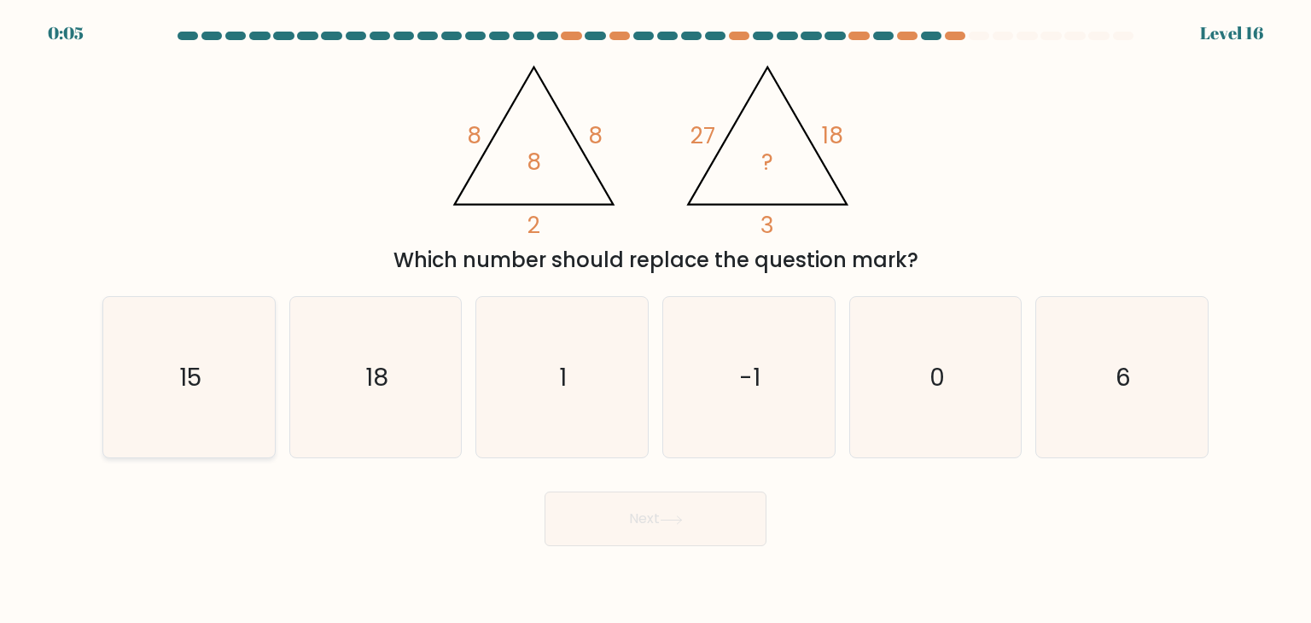
click at [170, 373] on icon "15" at bounding box center [188, 377] width 160 height 160
click at [655, 320] on input "a. 15" at bounding box center [655, 315] width 1 height 9
radio input "true"
click at [677, 522] on icon at bounding box center [671, 519] width 23 height 9
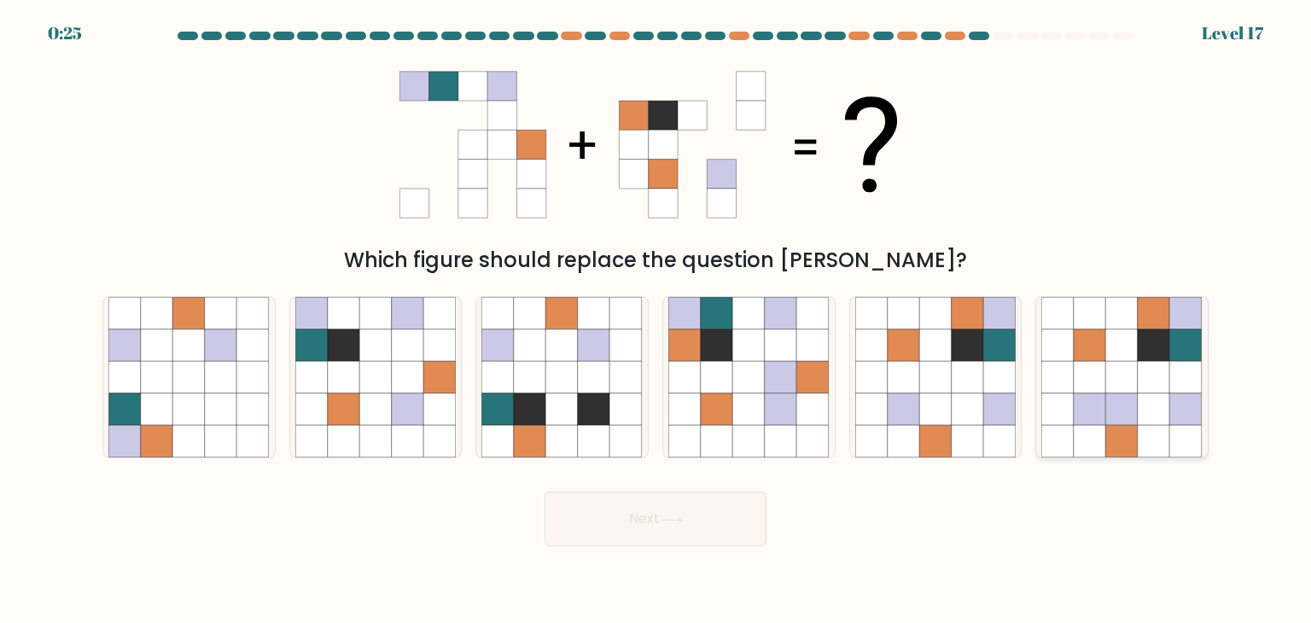
click at [1121, 383] on icon at bounding box center [1122, 377] width 32 height 32
click at [656, 320] on input "f." at bounding box center [655, 315] width 1 height 9
radio input "true"
click at [690, 523] on button "Next" at bounding box center [655, 519] width 222 height 55
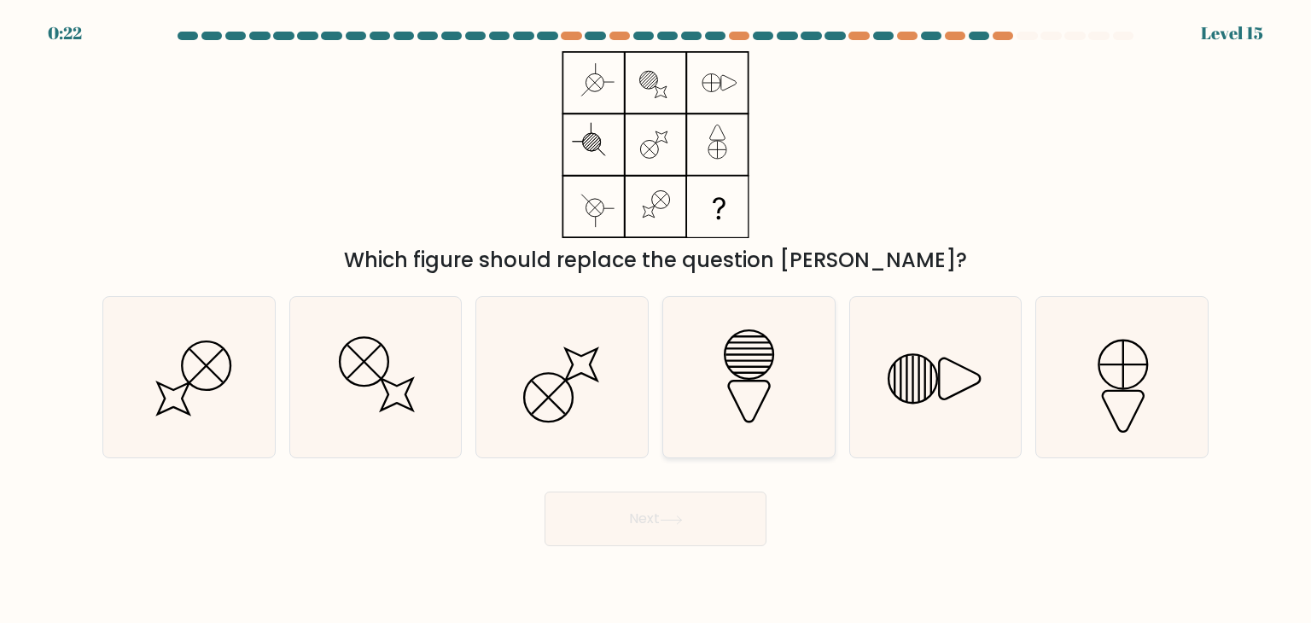
click at [743, 387] on icon at bounding box center [748, 377] width 160 height 160
click at [656, 320] on input "d." at bounding box center [655, 315] width 1 height 9
radio input "true"
click at [683, 524] on icon at bounding box center [671, 519] width 23 height 9
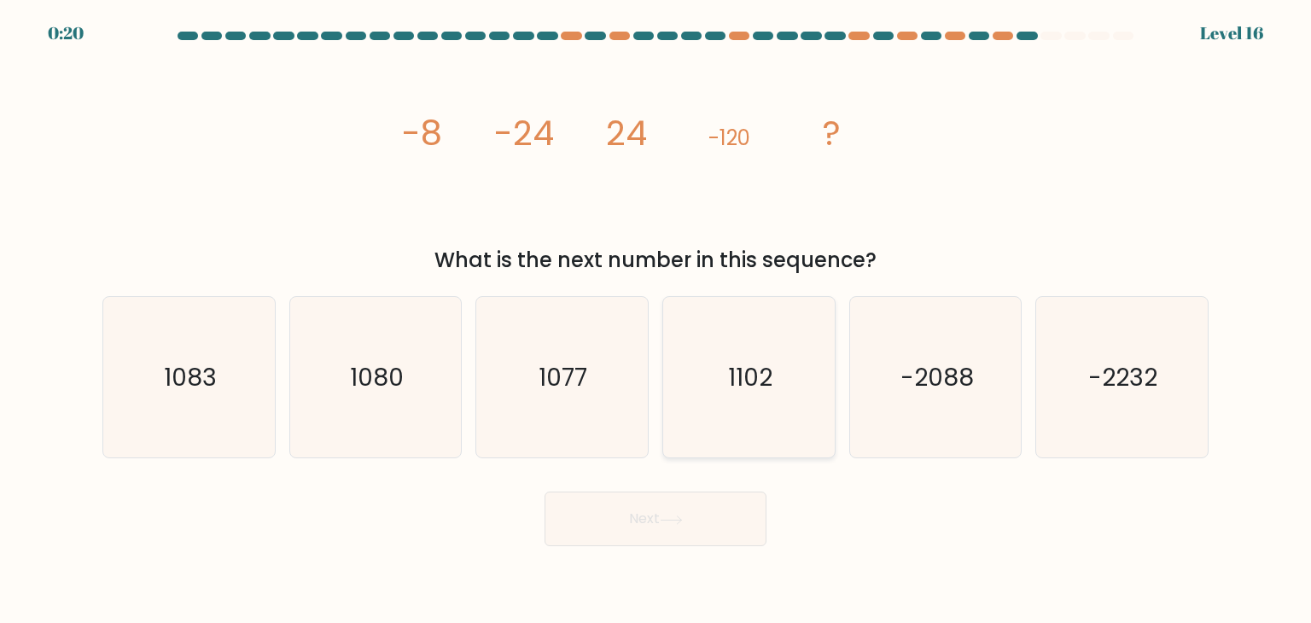
click at [795, 357] on icon "1102" at bounding box center [748, 377] width 160 height 160
click at [656, 320] on input "d. 1102" at bounding box center [655, 315] width 1 height 9
radio input "true"
click at [693, 523] on button "Next" at bounding box center [655, 519] width 222 height 55
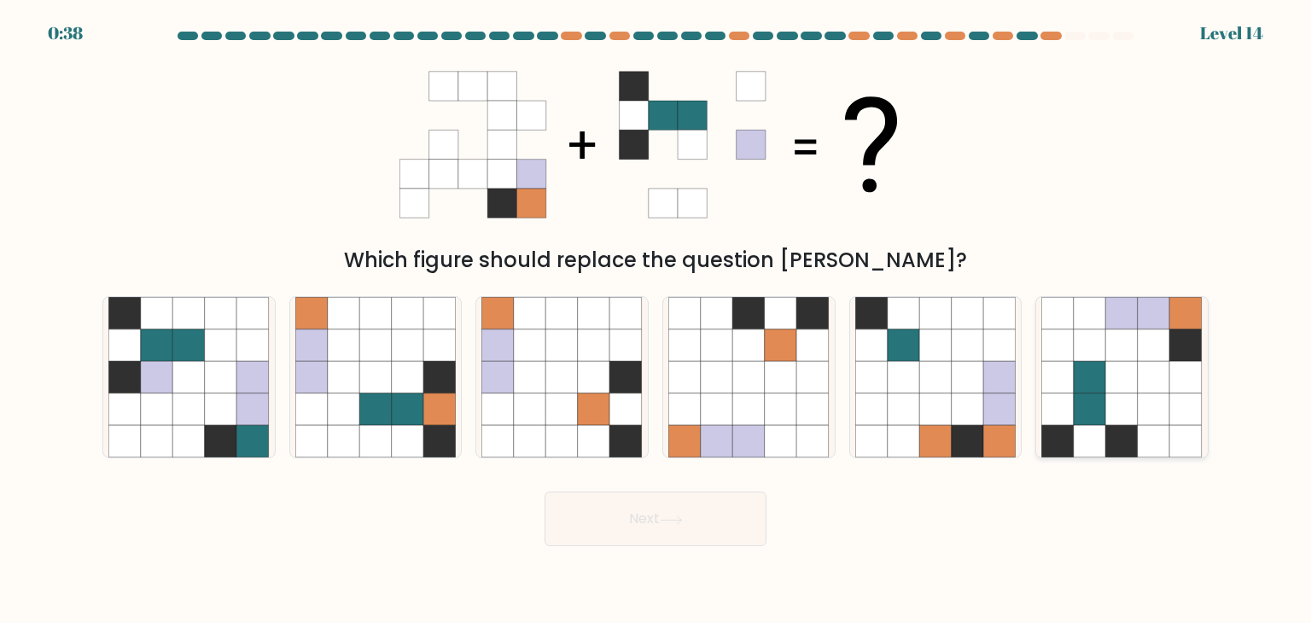
click at [1139, 410] on icon at bounding box center [1154, 409] width 32 height 32
click at [656, 320] on input "f." at bounding box center [655, 315] width 1 height 9
radio input "true"
click at [693, 526] on button "Next" at bounding box center [655, 519] width 222 height 55
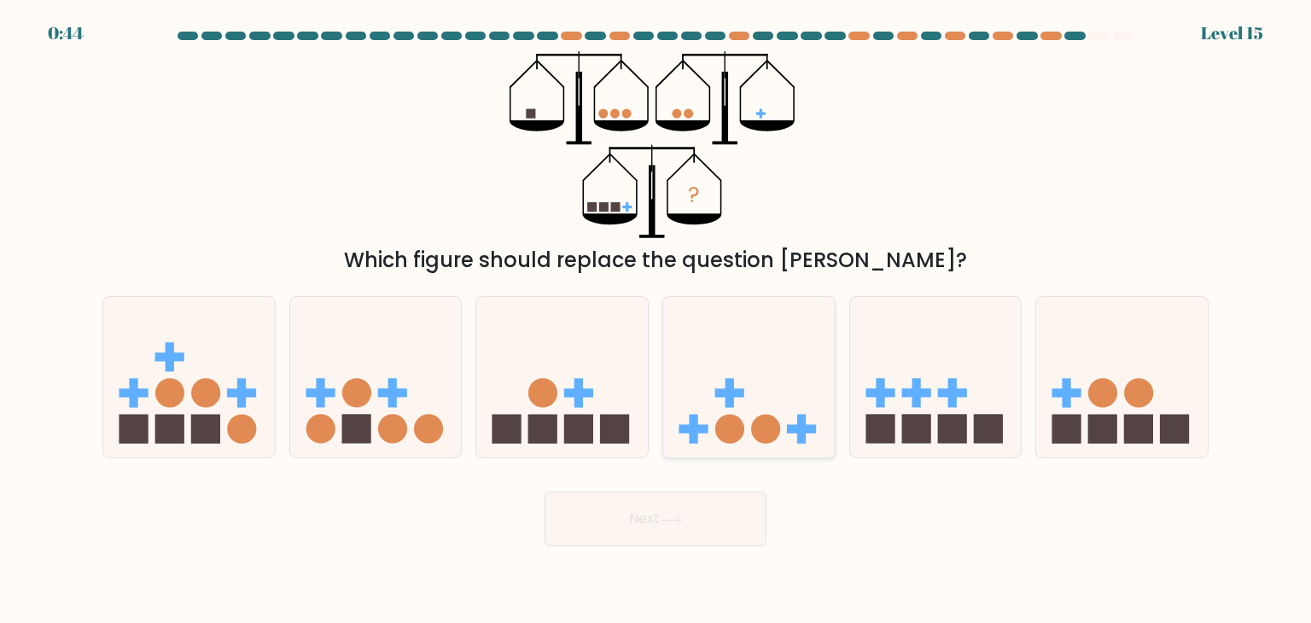
click at [740, 393] on rect at bounding box center [729, 393] width 29 height 9
click at [656, 320] on input "d." at bounding box center [655, 315] width 1 height 9
radio input "true"
click at [679, 521] on icon at bounding box center [671, 519] width 23 height 9
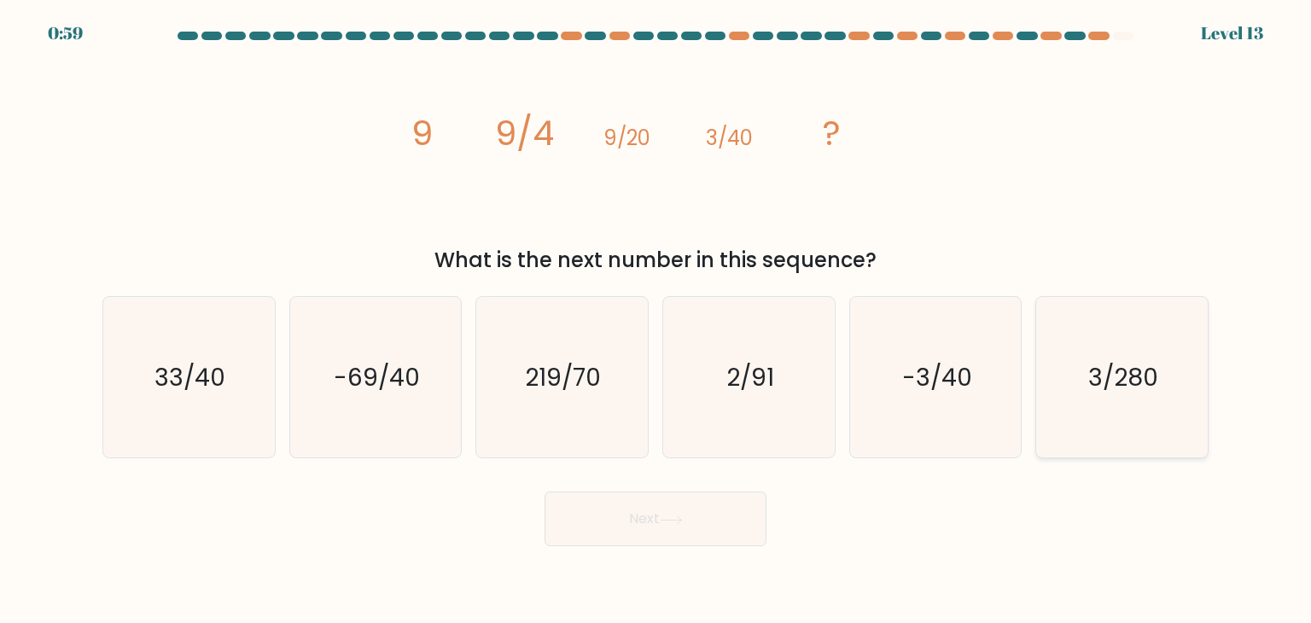
click at [1135, 380] on text "3/280" at bounding box center [1123, 377] width 70 height 34
click at [656, 320] on input "f. 3/280" at bounding box center [655, 315] width 1 height 9
radio input "true"
click at [695, 521] on button "Next" at bounding box center [655, 519] width 222 height 55
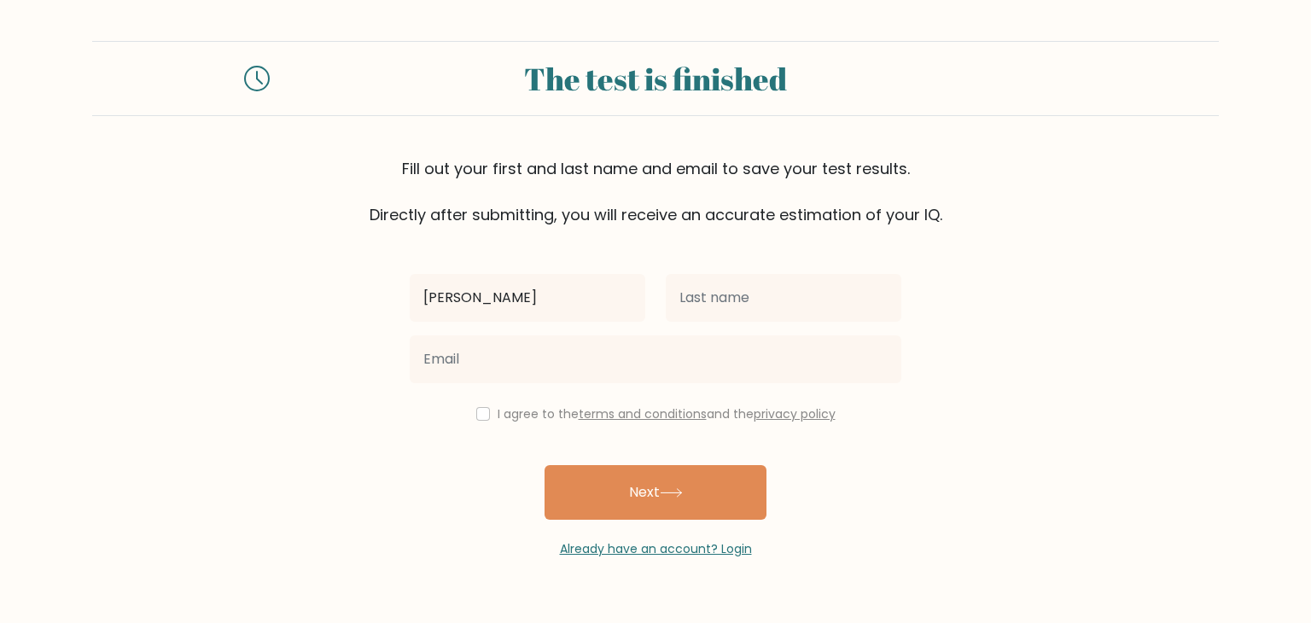
type input "[PERSON_NAME]"
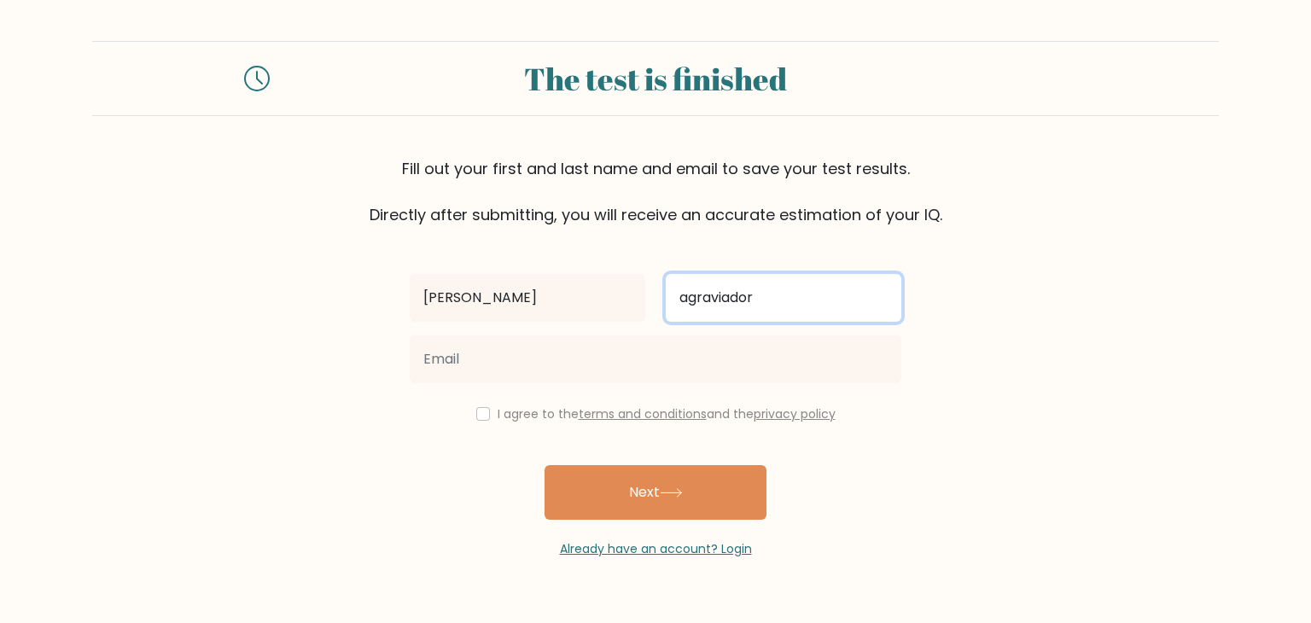
type input "agraviador"
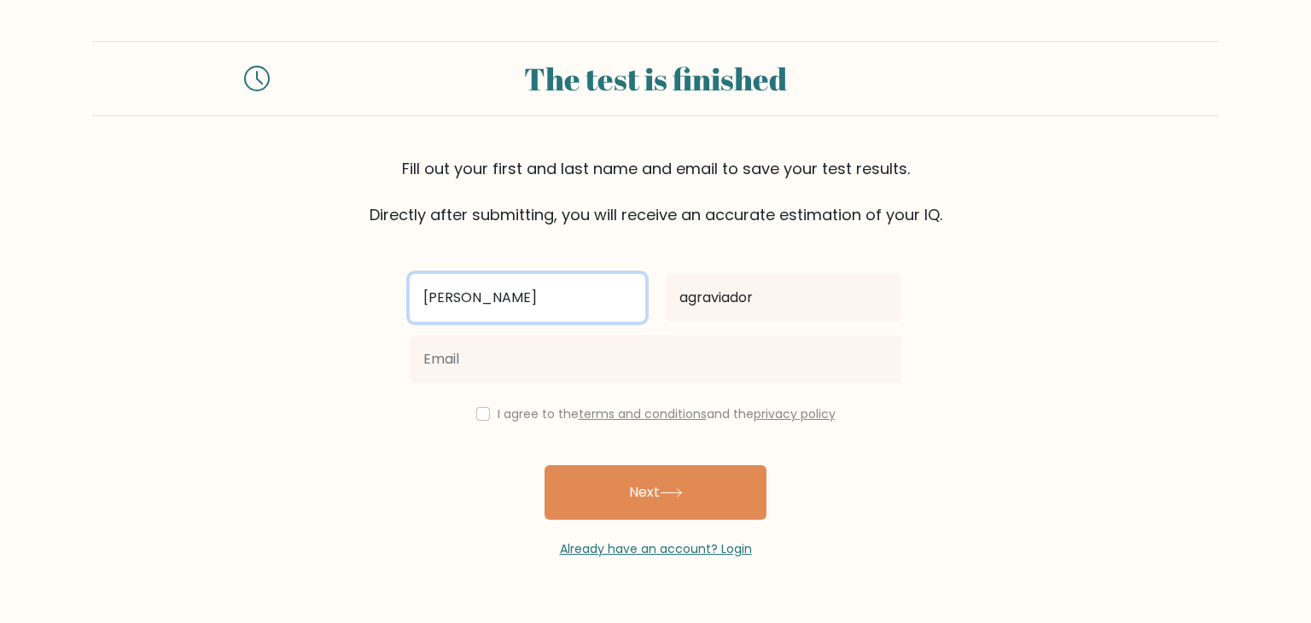
click at [591, 300] on input "[PERSON_NAME]" at bounding box center [528, 298] width 236 height 48
type input "[PERSON_NAME]"
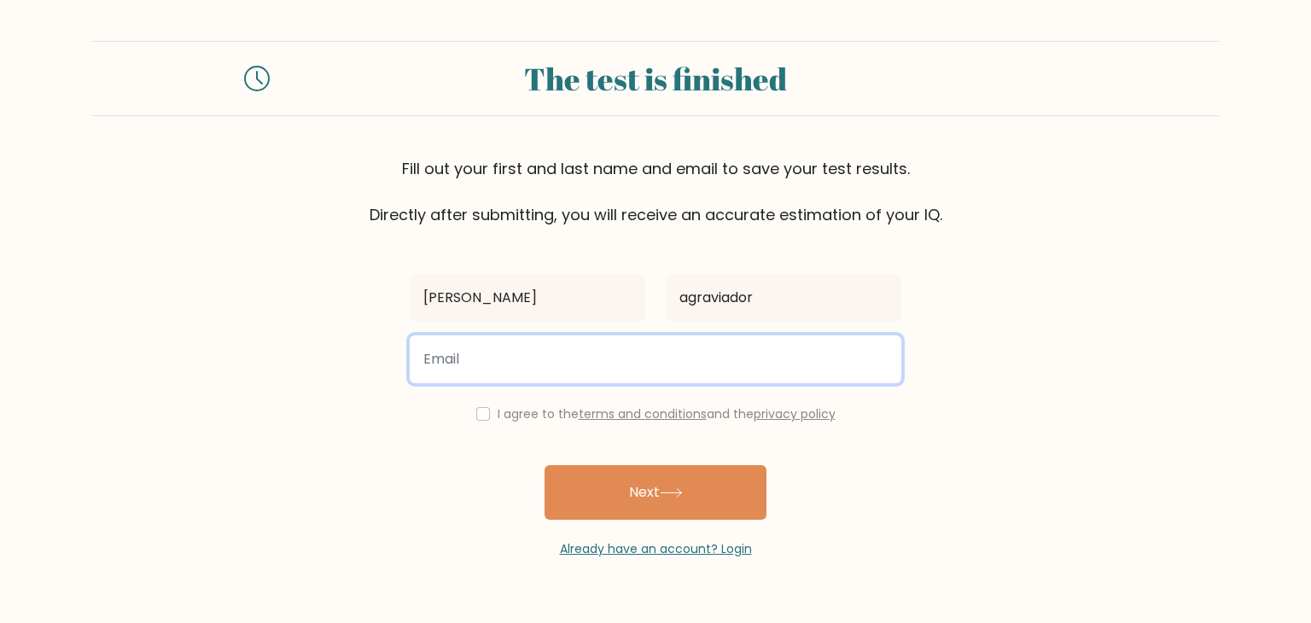
click at [544, 345] on input "email" at bounding box center [656, 359] width 492 height 48
type input "[EMAIL_ADDRESS][DOMAIN_NAME]"
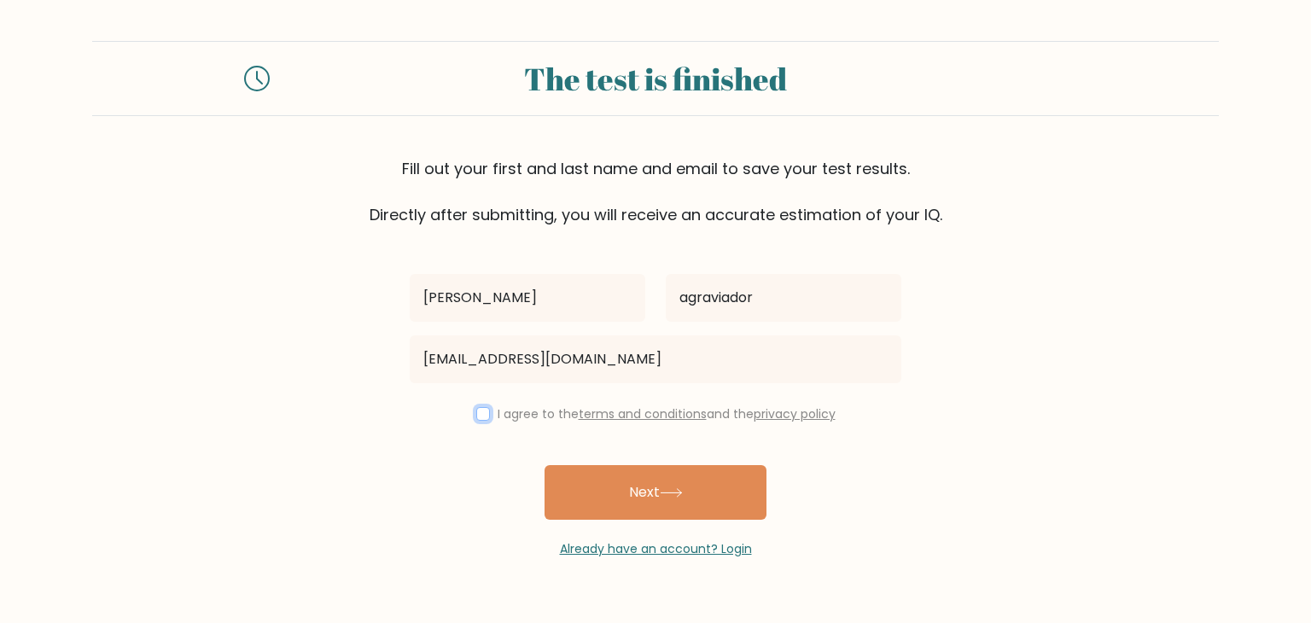
click at [476, 410] on input "checkbox" at bounding box center [483, 414] width 14 height 14
checkbox input "true"
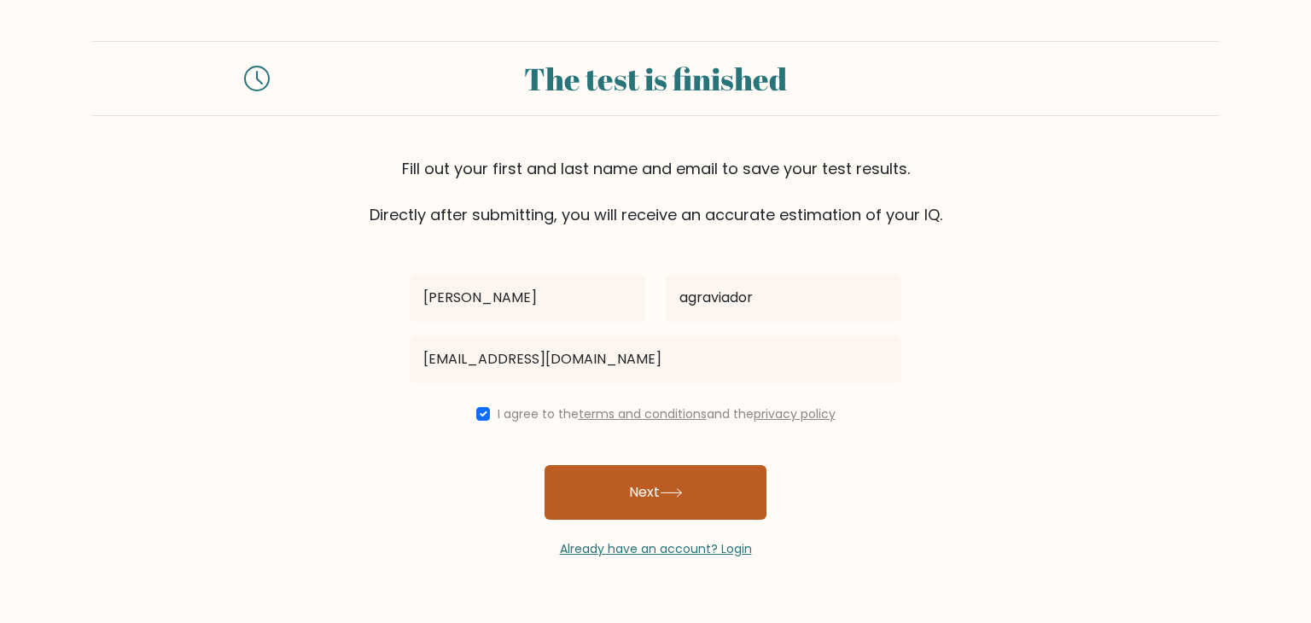
click at [632, 487] on button "Next" at bounding box center [655, 492] width 222 height 55
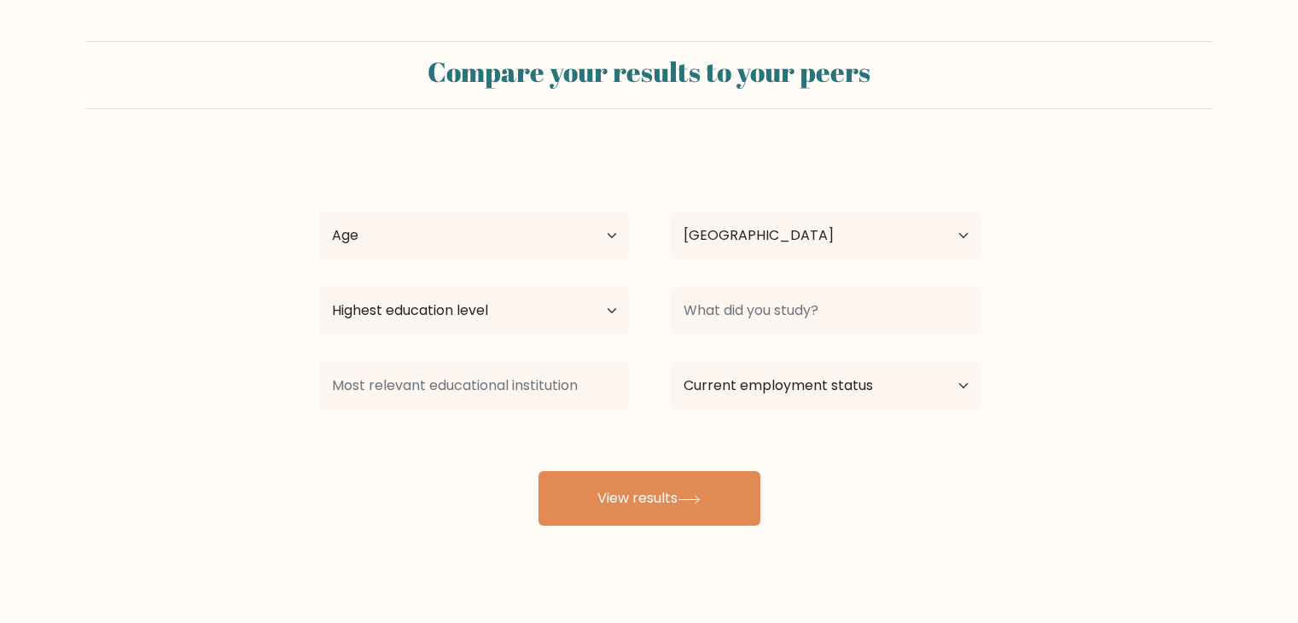
select select "PH"
click at [605, 235] on select "Age Under 18 years old 18-24 years old 25-34 years old 35-44 years old 45-54 ye…" at bounding box center [473, 236] width 311 height 48
select select "25_34"
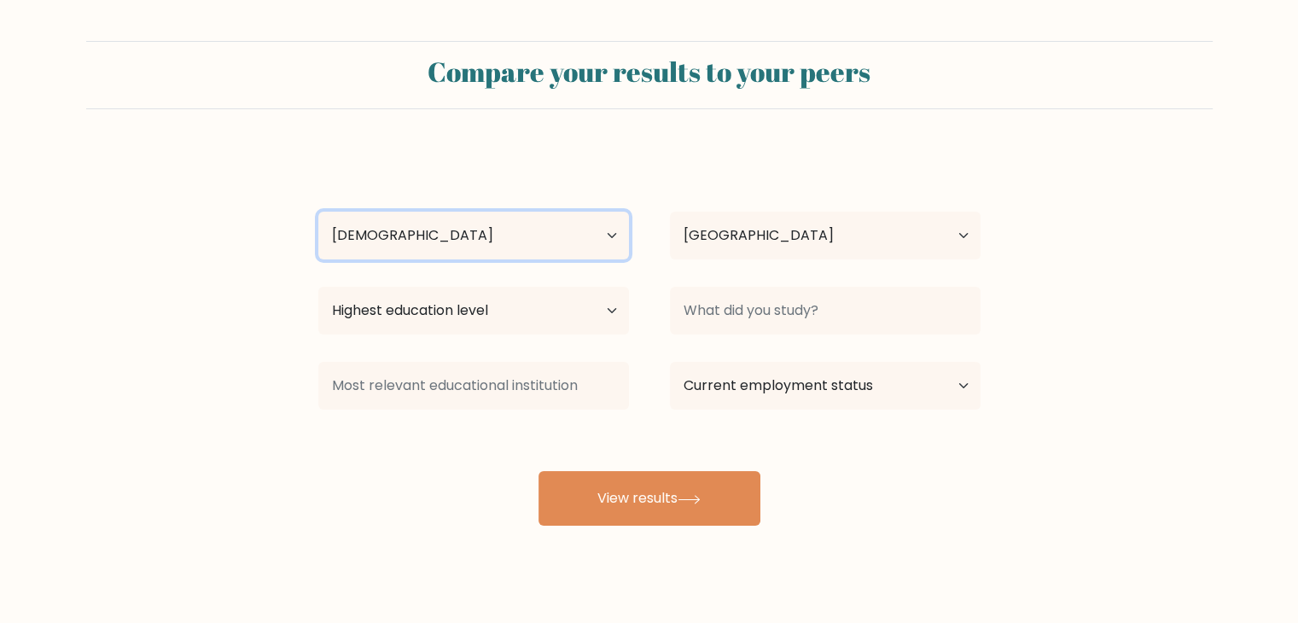
click at [318, 212] on select "Age Under 18 years old 18-24 years old 25-34 years old 35-44 years old 45-54 ye…" at bounding box center [473, 236] width 311 height 48
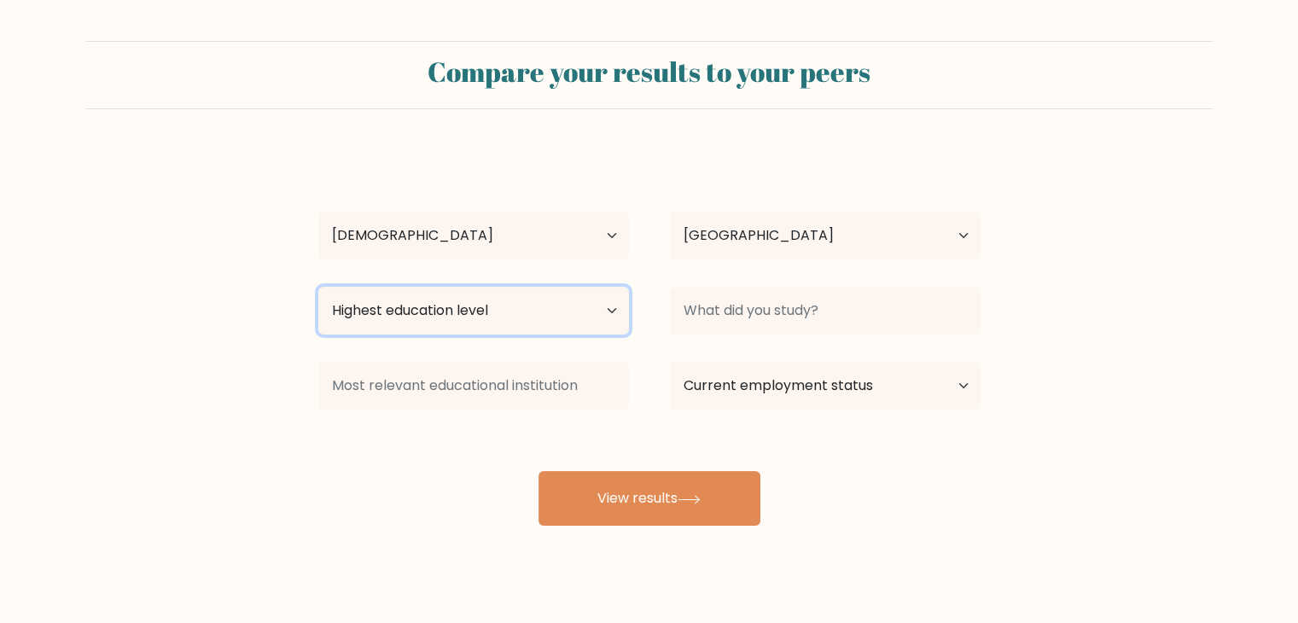
click at [494, 304] on select "Highest education level No schooling Primary Lower Secondary Upper Secondary Oc…" at bounding box center [473, 311] width 311 height 48
click at [599, 316] on select "Highest education level No schooling Primary Lower Secondary Upper Secondary Oc…" at bounding box center [473, 311] width 311 height 48
click at [607, 311] on select "Highest education level No schooling Primary Lower Secondary Upper Secondary Oc…" at bounding box center [473, 311] width 311 height 48
select select "bachelors_degree"
click at [318, 287] on select "Highest education level No schooling Primary Lower Secondary Upper Secondary Oc…" at bounding box center [473, 311] width 311 height 48
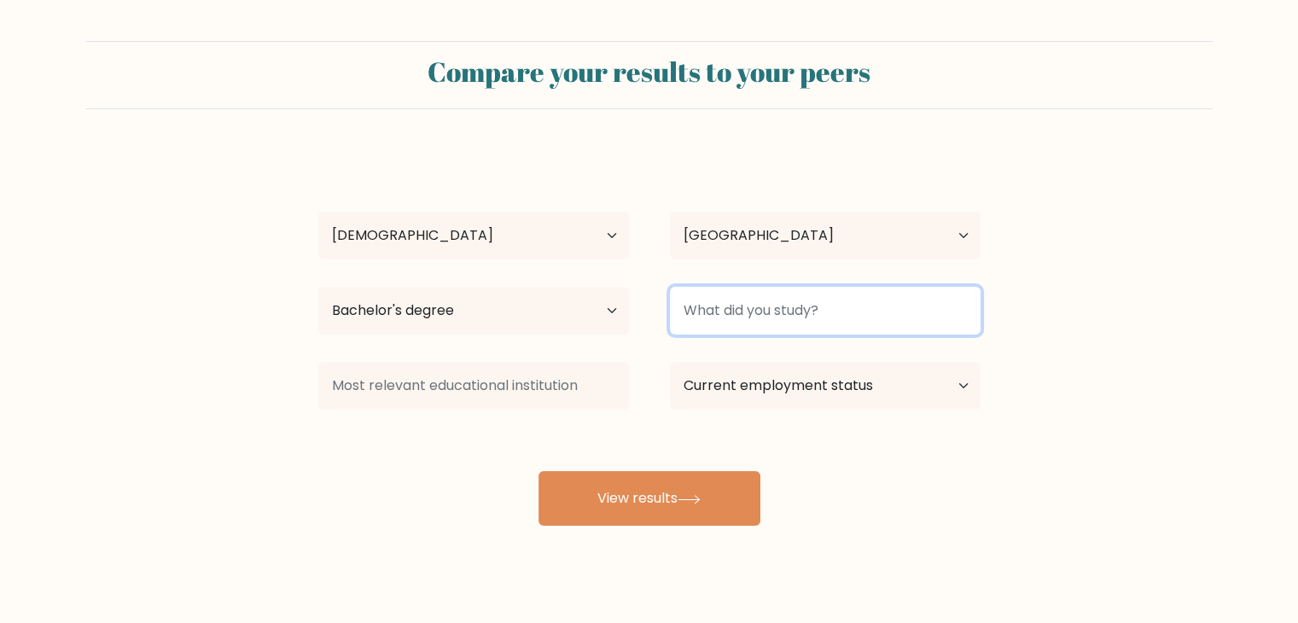
click at [761, 302] on input at bounding box center [825, 311] width 311 height 48
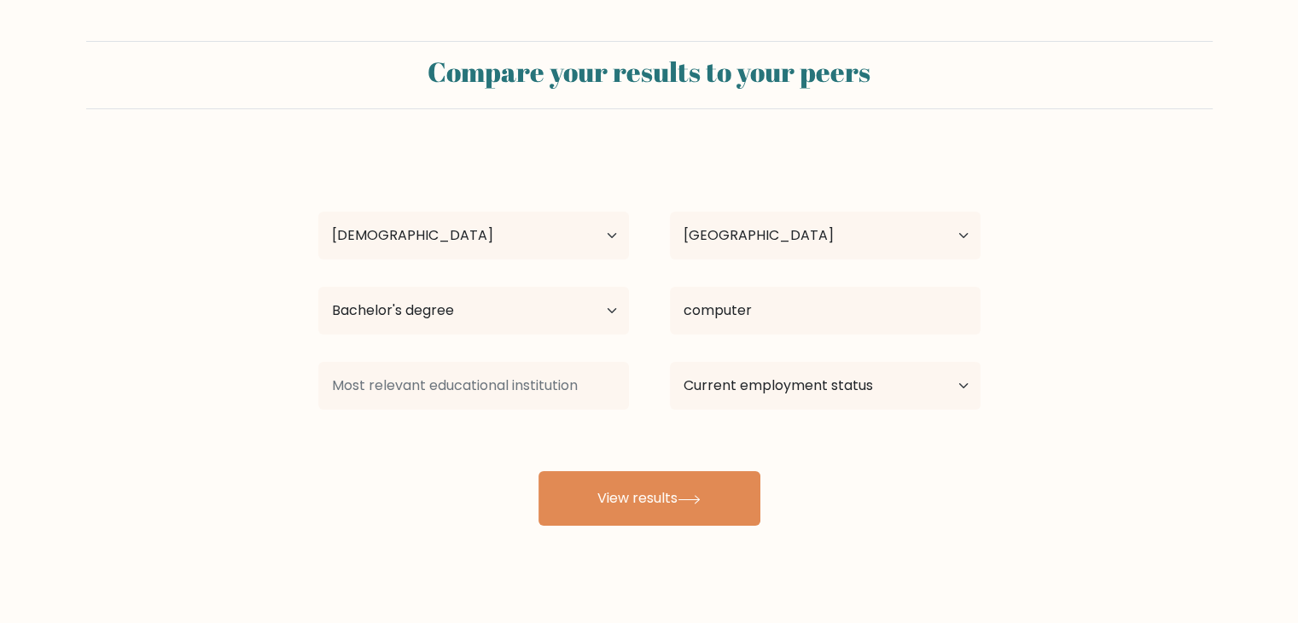
click at [782, 387] on div "kyle roger agraviador Age Under 18 years old 18-24 years old 25-34 years old 35…" at bounding box center [649, 338] width 683 height 376
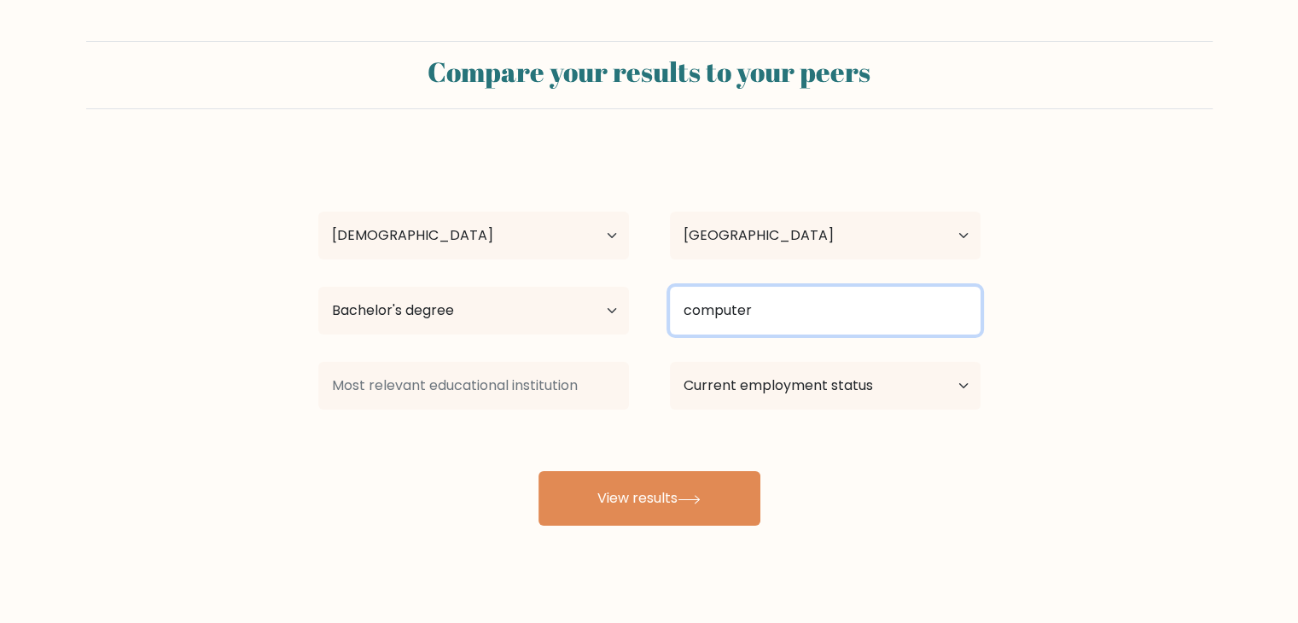
click at [794, 306] on input "computer" at bounding box center [825, 311] width 311 height 48
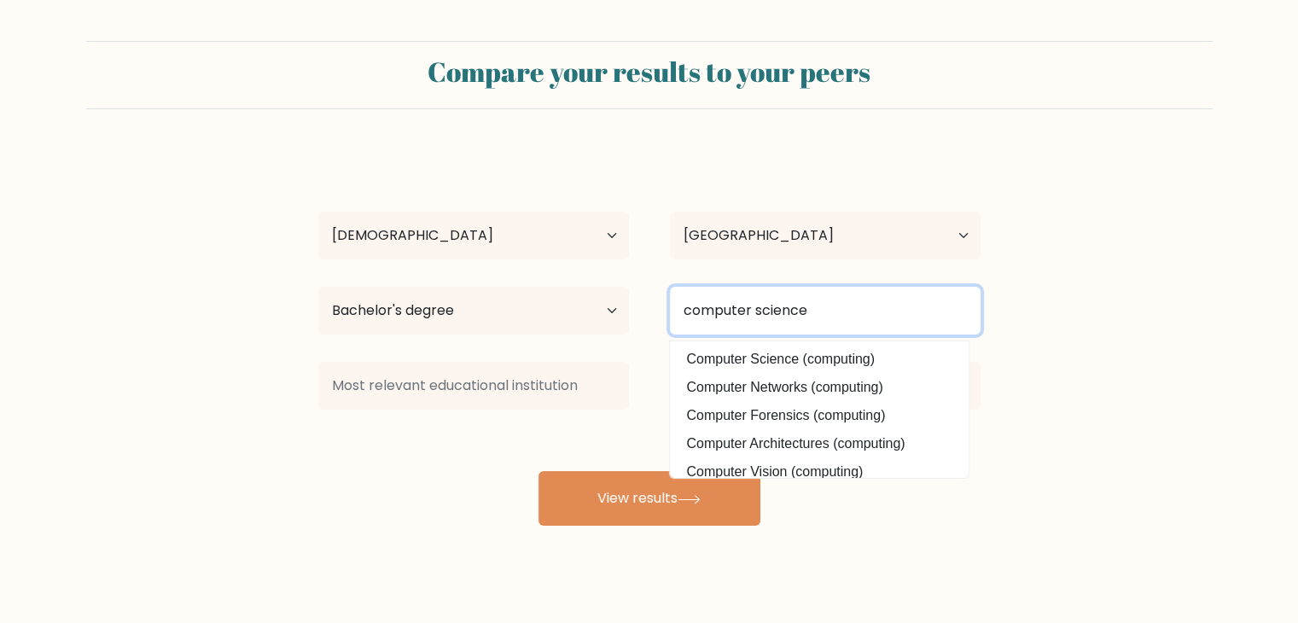
type input "computer science"
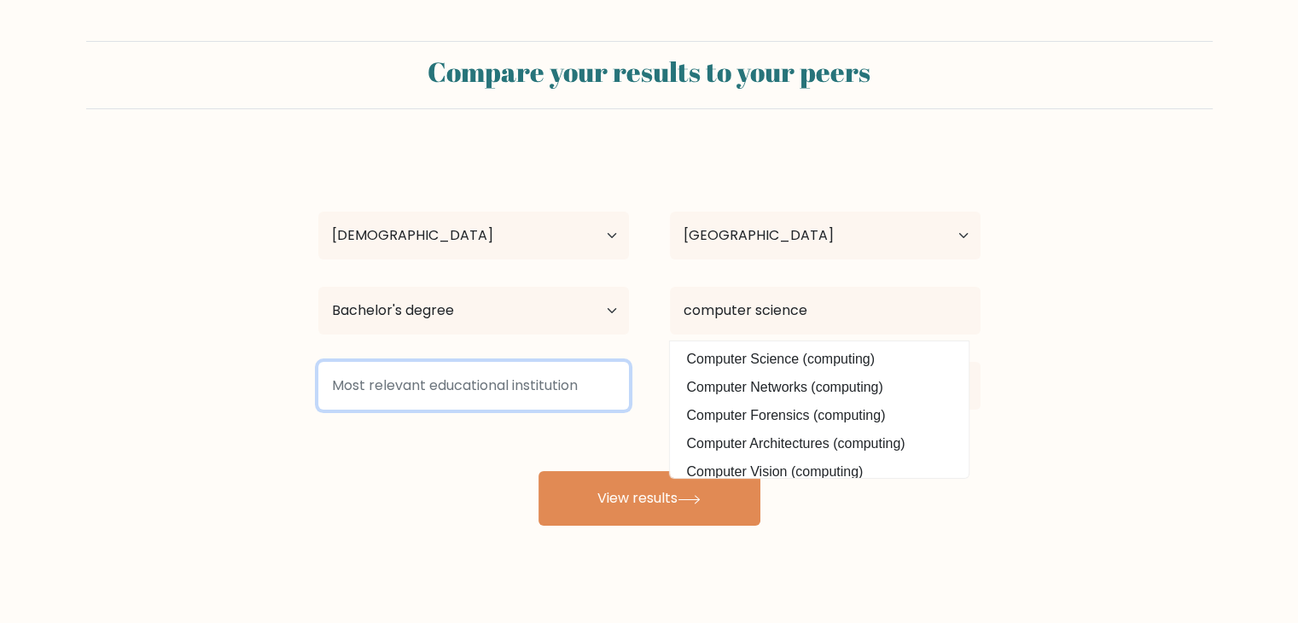
click at [536, 391] on input at bounding box center [473, 386] width 311 height 48
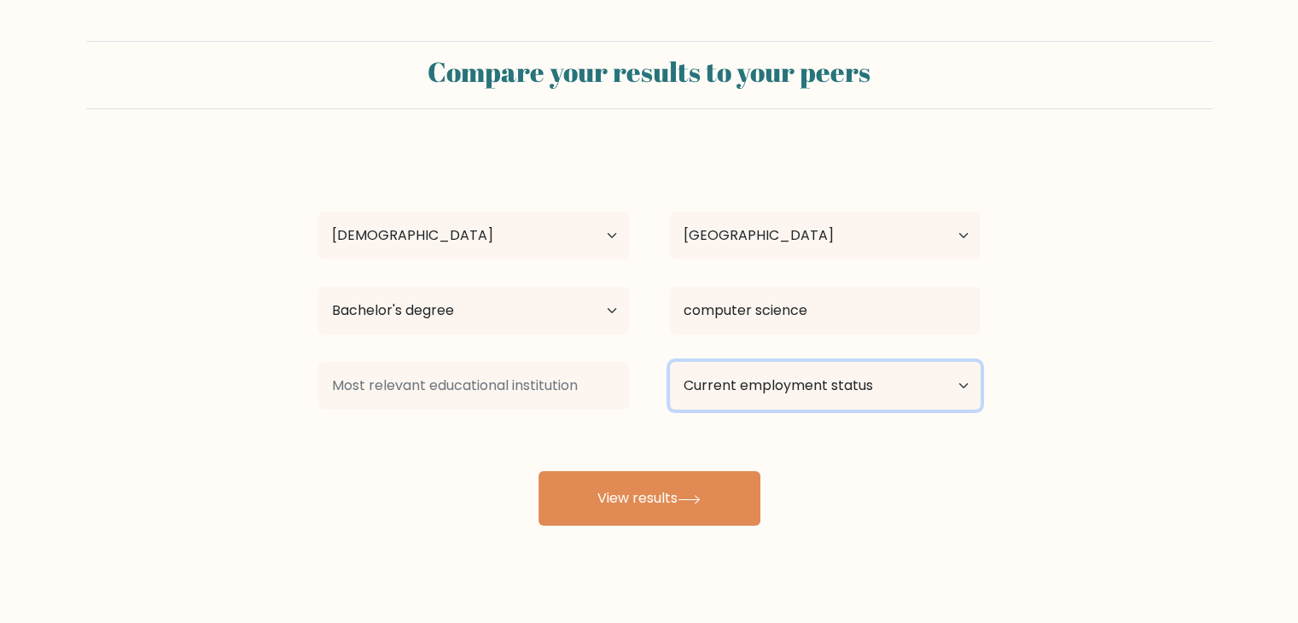
click at [866, 387] on select "Current employment status Employed Student Retired Other / prefer not to answer" at bounding box center [825, 386] width 311 height 48
select select "other"
click at [670, 362] on select "Current employment status Employed Student Retired Other / prefer not to answer" at bounding box center [825, 386] width 311 height 48
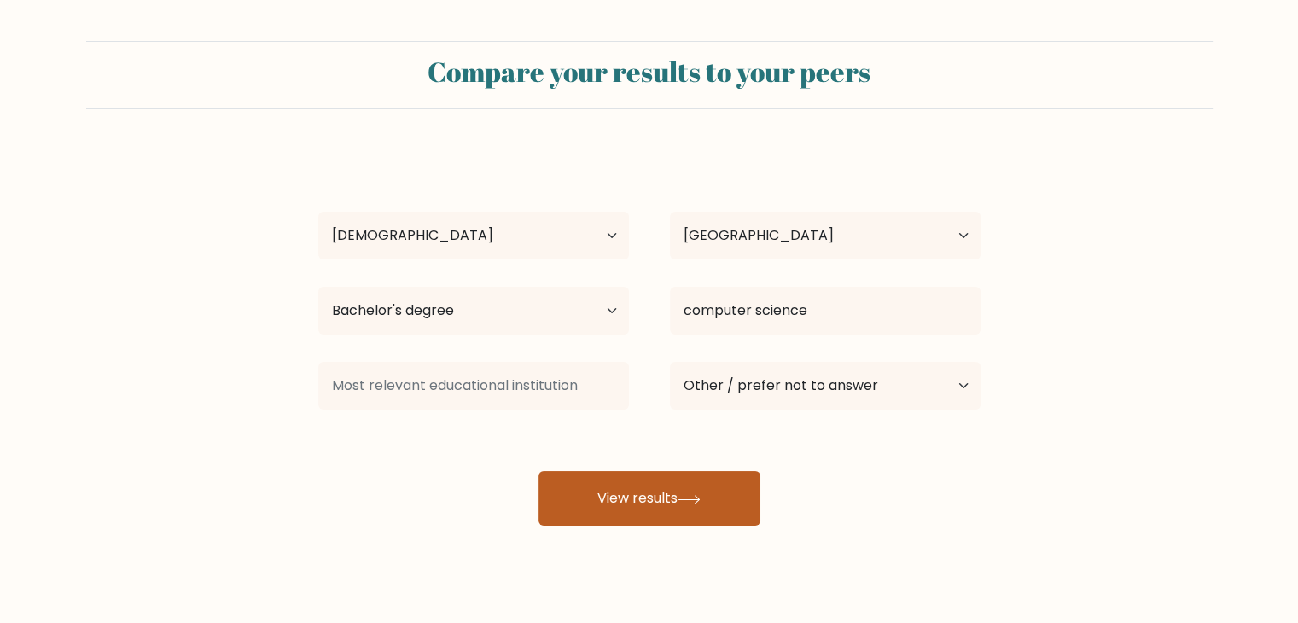
click at [638, 502] on button "View results" at bounding box center [650, 498] width 222 height 55
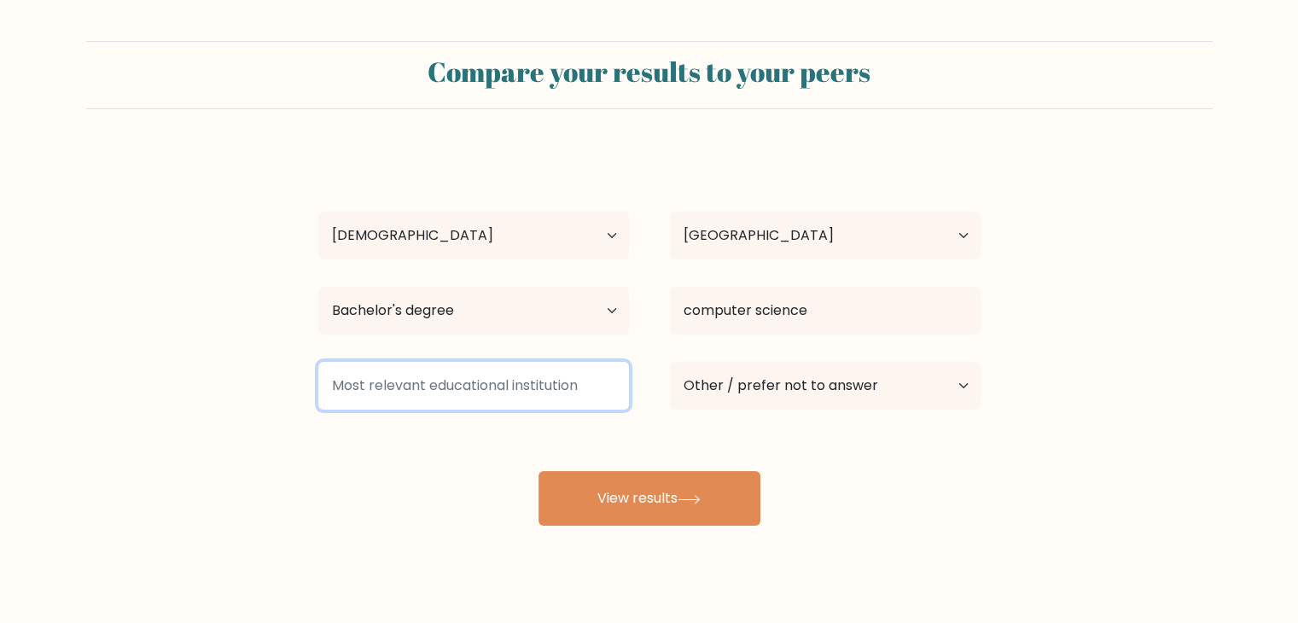
click at [472, 366] on input at bounding box center [473, 386] width 311 height 48
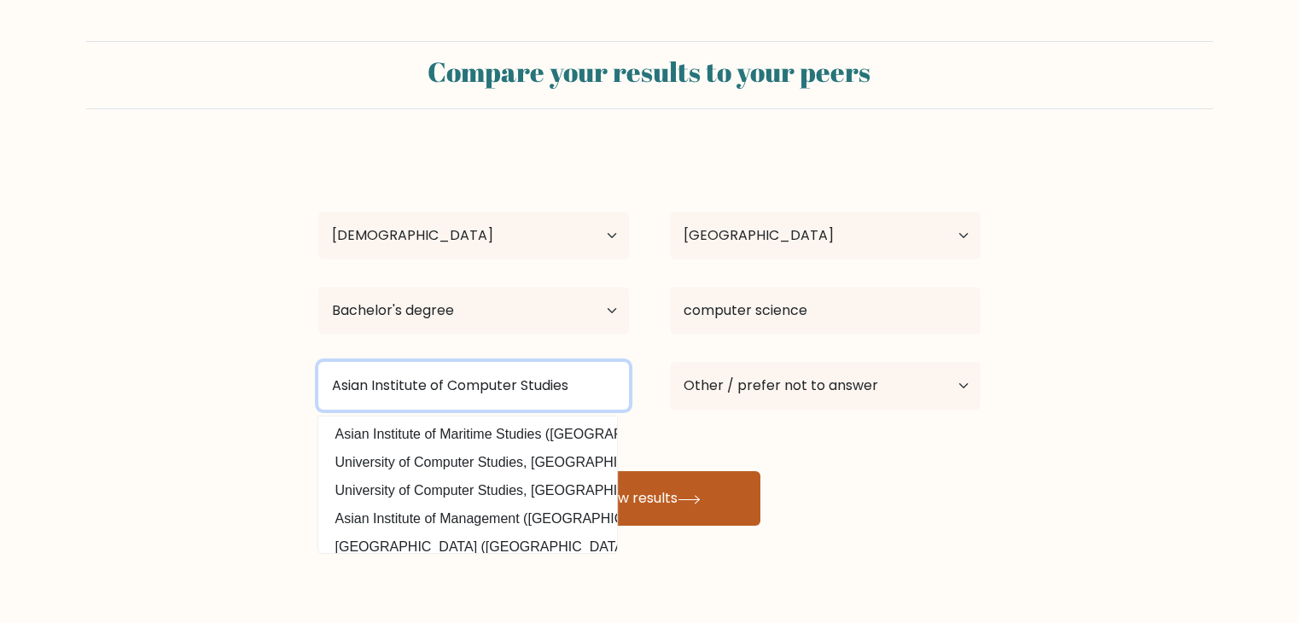
type input "Asian Institute of Computer Studies"
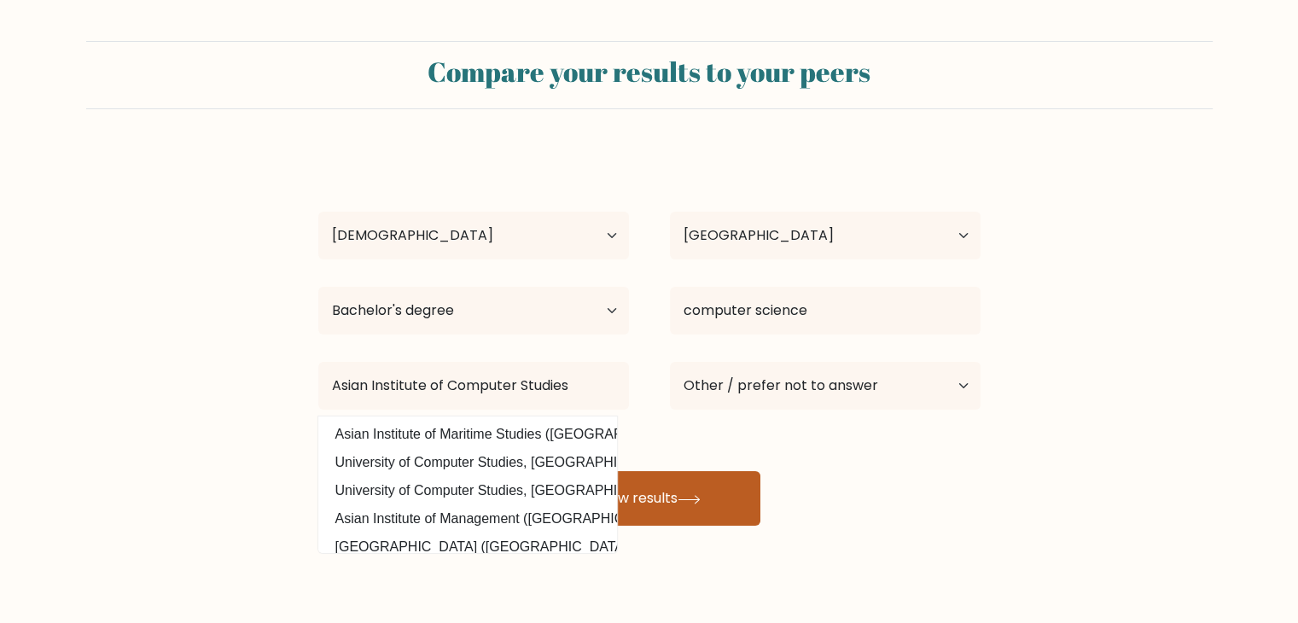
click at [662, 495] on button "View results" at bounding box center [650, 498] width 222 height 55
